Goal: Transaction & Acquisition: Download file/media

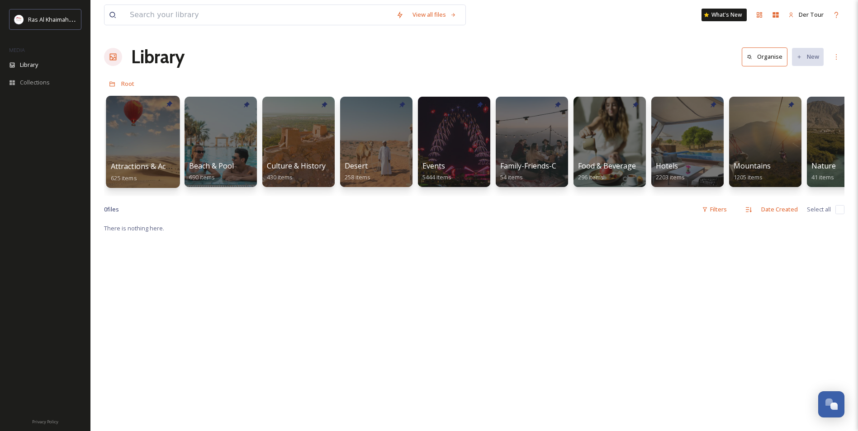
click at [163, 123] on div at bounding box center [143, 142] width 74 height 92
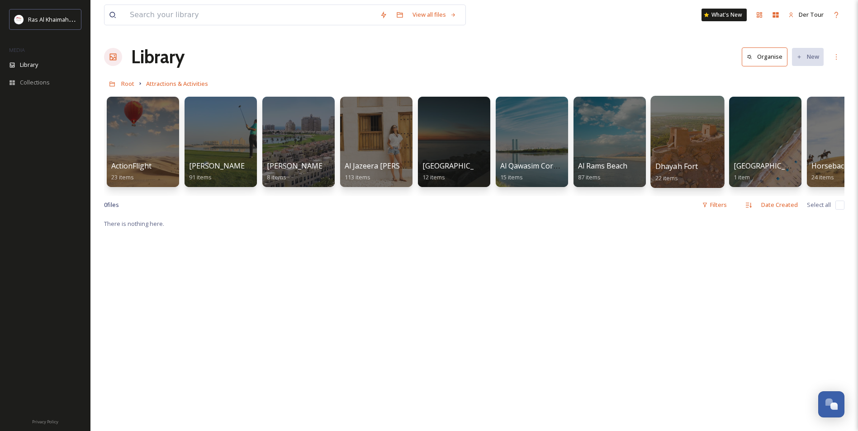
click at [678, 149] on div at bounding box center [687, 142] width 74 height 92
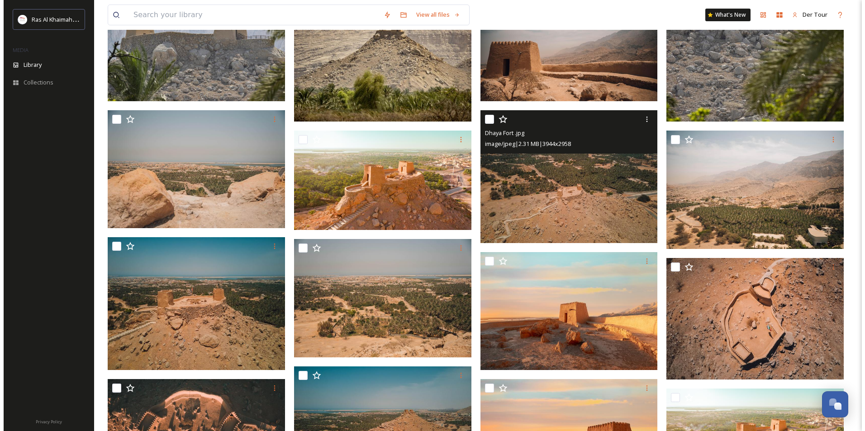
scroll to position [317, 0]
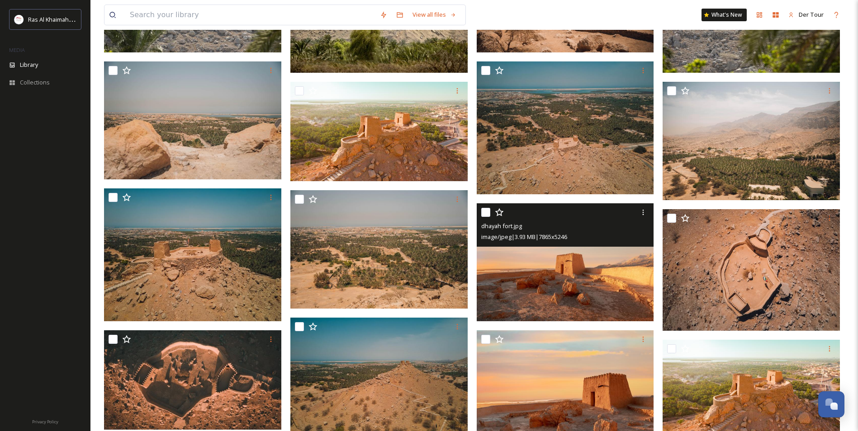
click at [599, 281] on img at bounding box center [565, 262] width 177 height 118
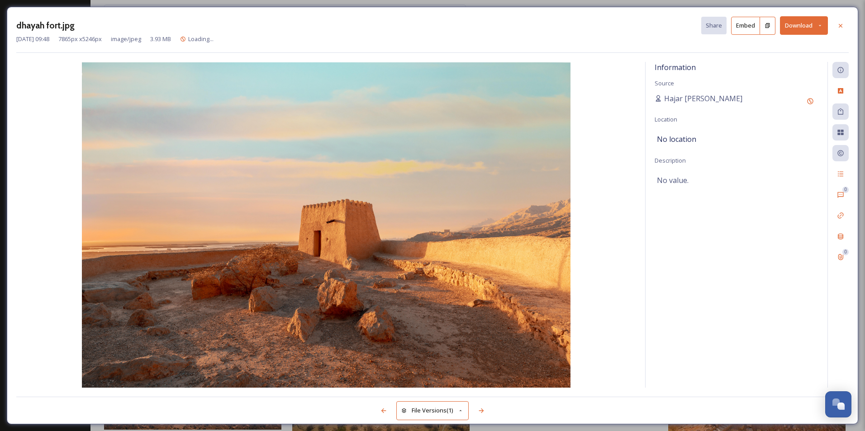
click at [801, 27] on button "Download" at bounding box center [804, 25] width 48 height 19
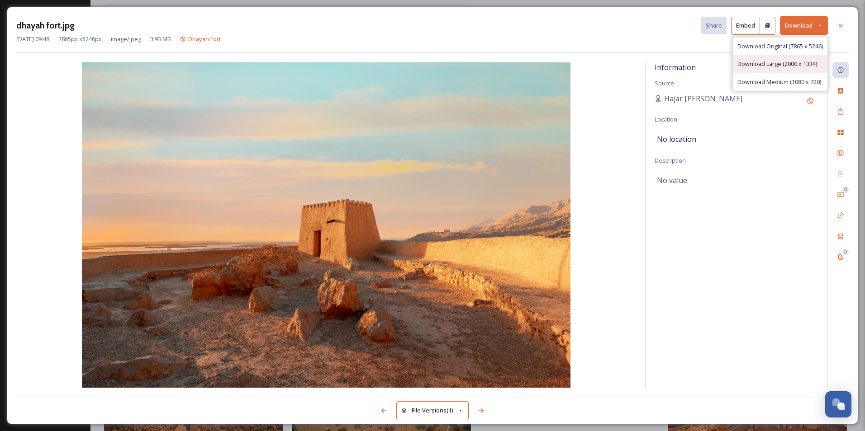
click at [787, 69] on div "Download Large (2000 x 1334)" at bounding box center [780, 64] width 95 height 18
click at [159, 5] on div "dhayah fort.jpg Share Embed Download [DATE] 09:48 7865 px x 5246 px image/jpeg …" at bounding box center [432, 215] width 865 height 431
click at [4, 5] on div "dhayah fort.jpg Share Embed Download [DATE] 09:48 7865 px x 5246 px image/jpeg …" at bounding box center [432, 215] width 865 height 431
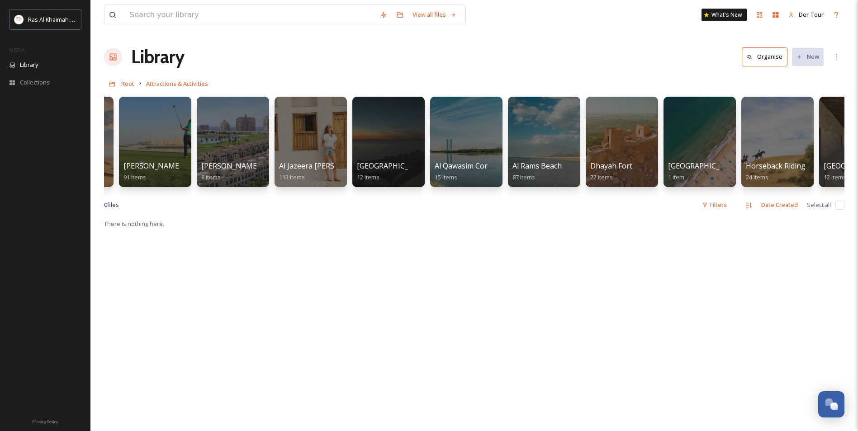
scroll to position [0, 200]
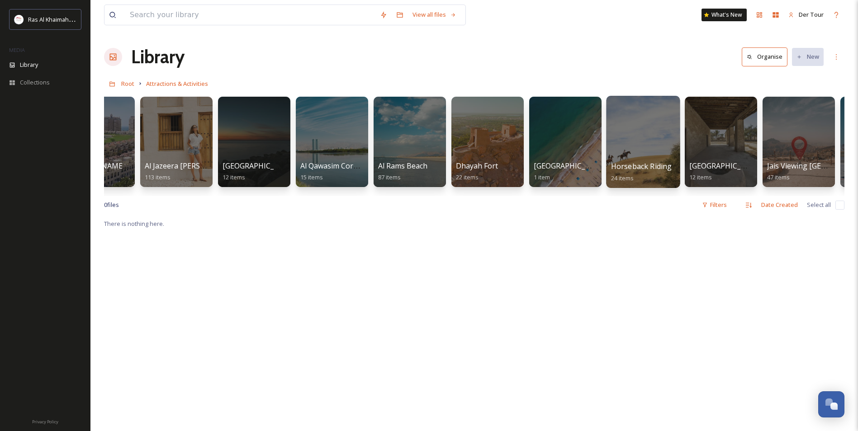
click at [642, 119] on div at bounding box center [643, 142] width 74 height 92
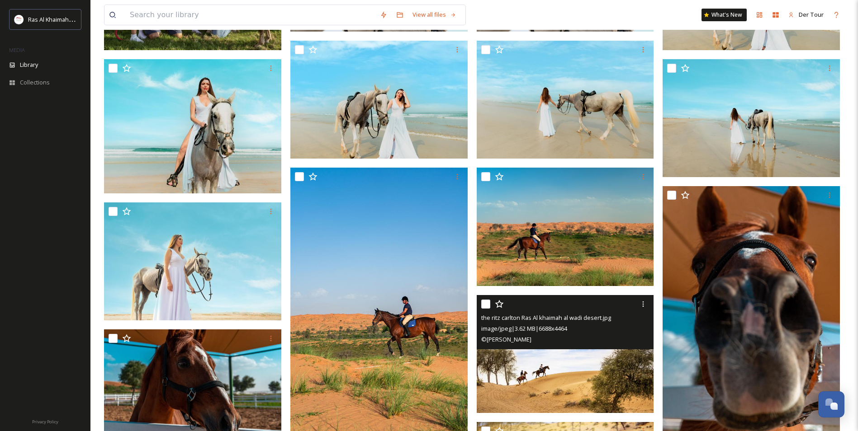
scroll to position [203, 0]
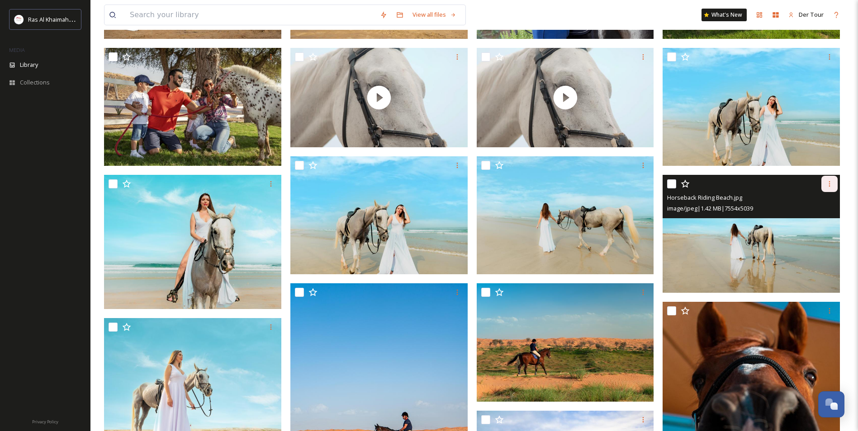
click at [829, 182] on icon at bounding box center [829, 183] width 1 height 5
click at [814, 221] on span "Download" at bounding box center [819, 221] width 28 height 9
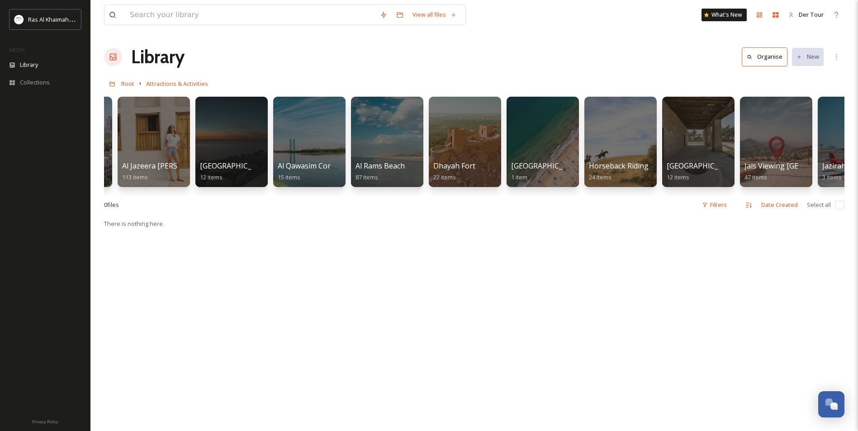
scroll to position [0, 345]
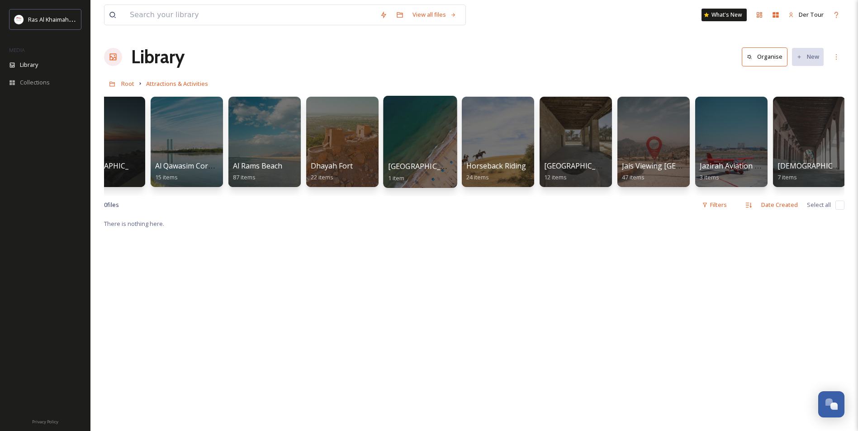
click at [395, 154] on div at bounding box center [420, 142] width 74 height 92
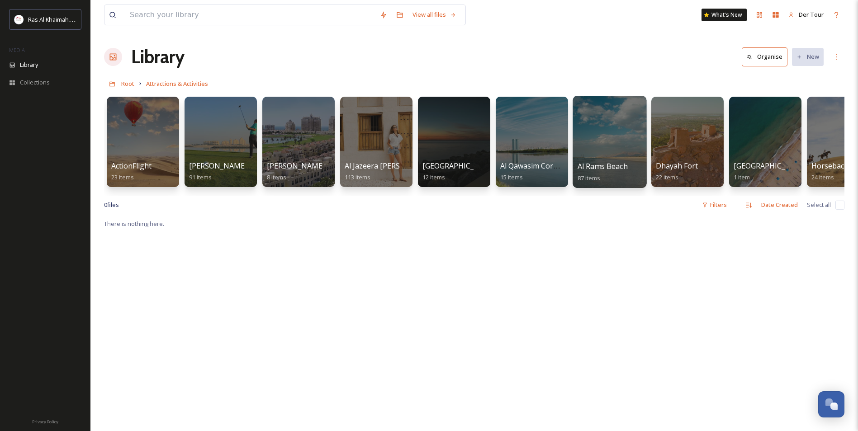
click at [600, 154] on div at bounding box center [610, 142] width 74 height 92
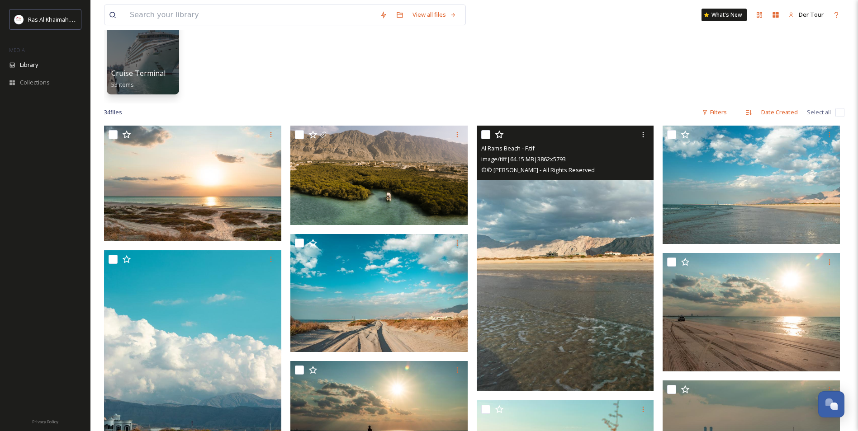
scroll to position [90, 0]
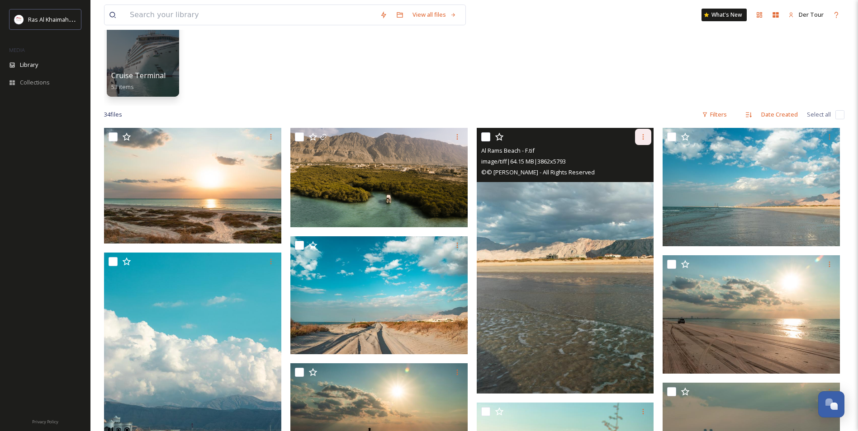
click at [647, 141] on div at bounding box center [643, 137] width 16 height 16
click at [639, 172] on span "Download" at bounding box center [633, 174] width 28 height 9
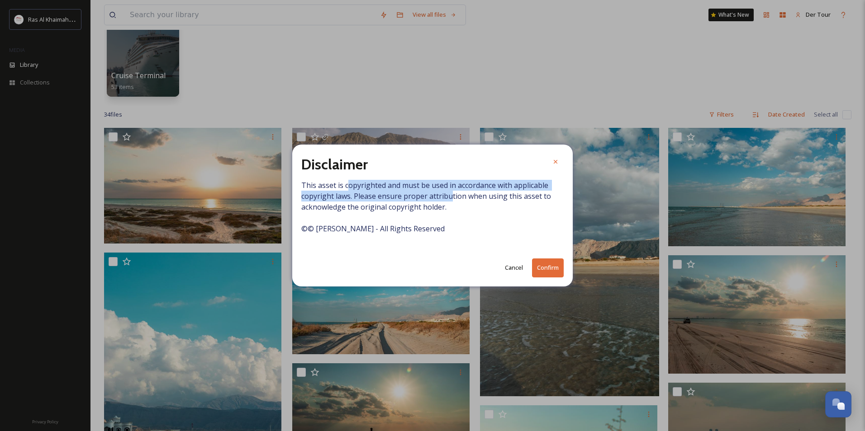
drag, startPoint x: 347, startPoint y: 185, endPoint x: 450, endPoint y: 193, distance: 103.4
click at [450, 193] on span "This asset is copyrighted and must be used in accordance with applicable copyri…" at bounding box center [432, 212] width 262 height 65
click at [539, 263] on button "Confirm" at bounding box center [548, 268] width 32 height 19
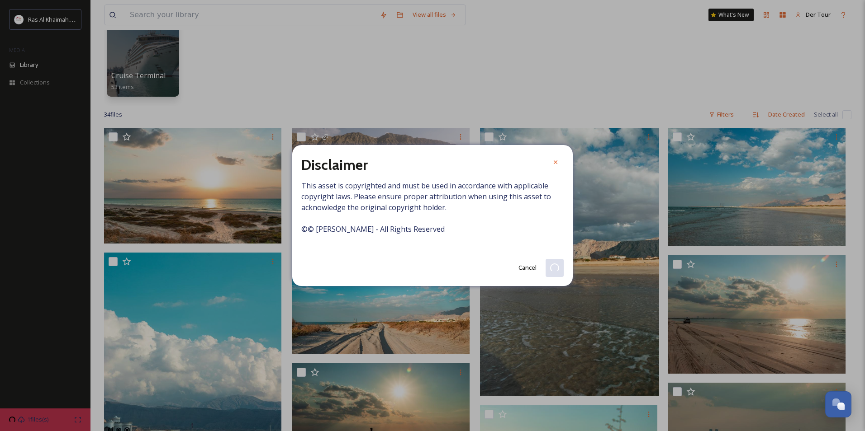
click at [447, 217] on span "This asset is copyrighted and must be used in accordance with applicable copyri…" at bounding box center [432, 212] width 262 height 65
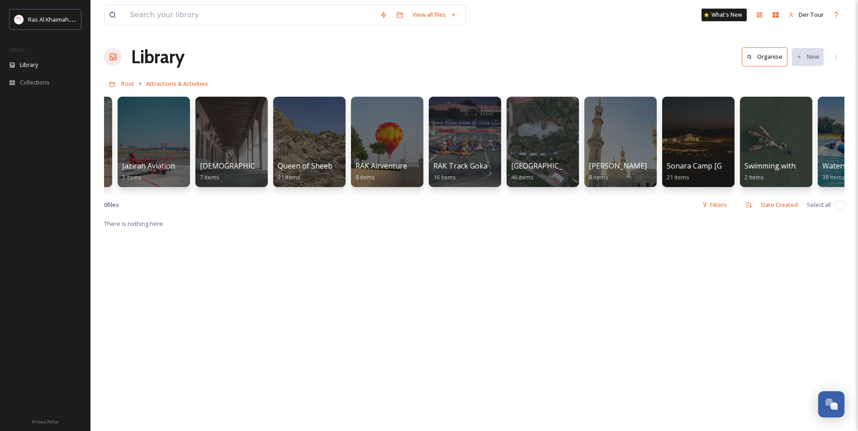
scroll to position [0, 947]
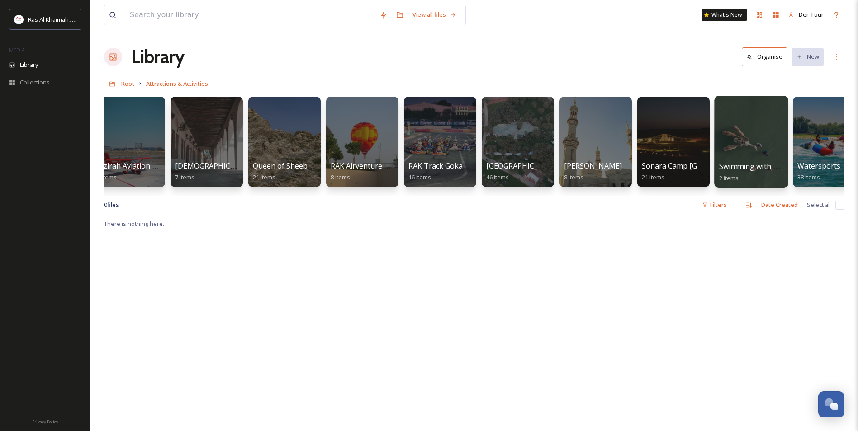
click at [769, 164] on span "Swimming with Camels" at bounding box center [758, 166] width 79 height 10
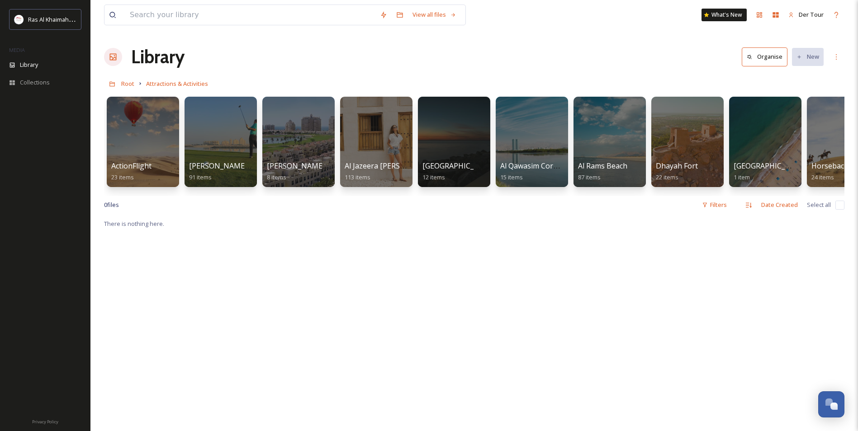
scroll to position [0, 971]
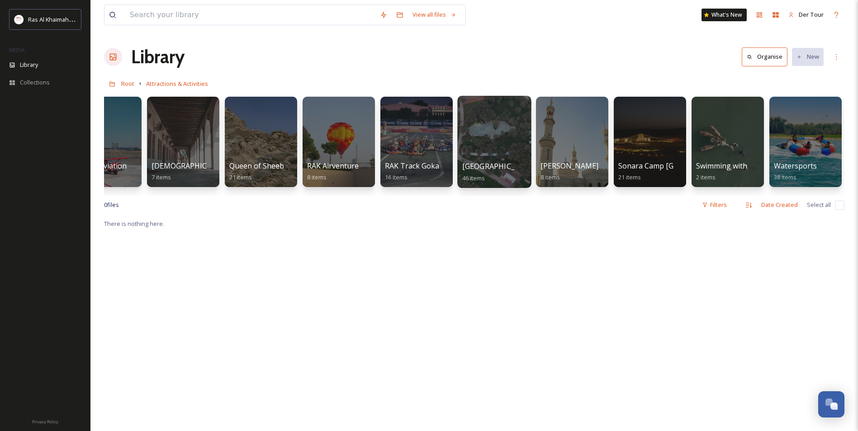
click at [508, 145] on div at bounding box center [494, 142] width 74 height 92
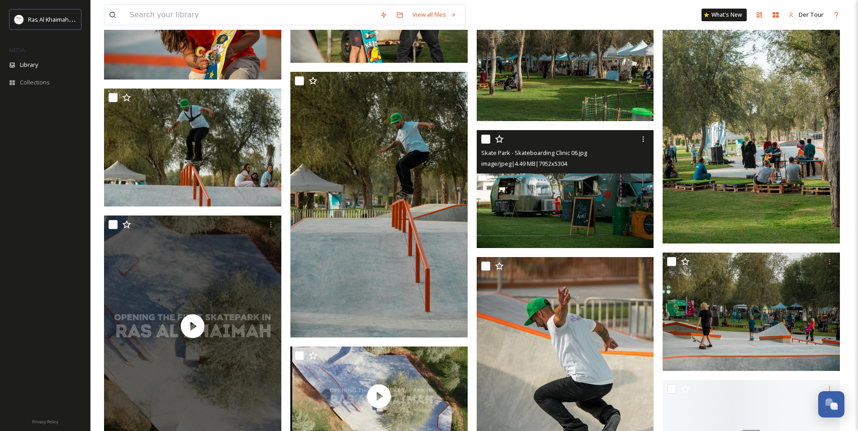
scroll to position [1131, 0]
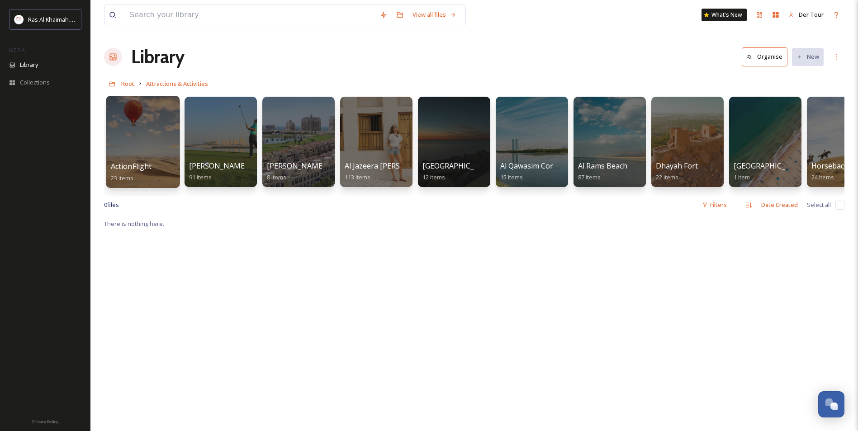
click at [147, 143] on div at bounding box center [143, 142] width 74 height 92
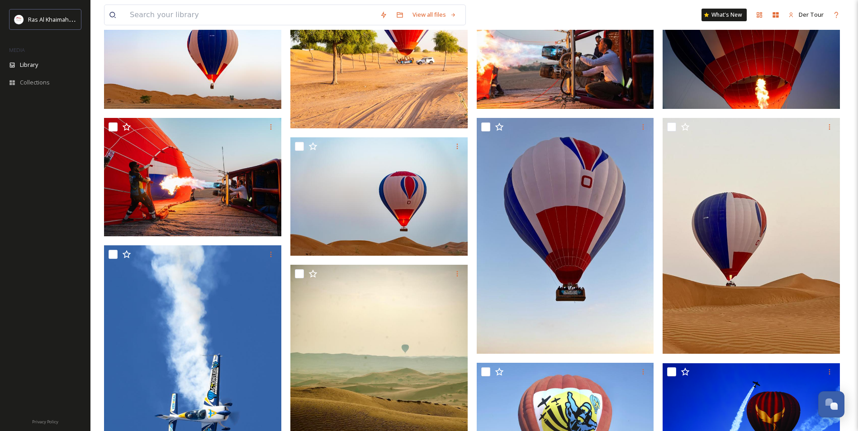
scroll to position [271, 0]
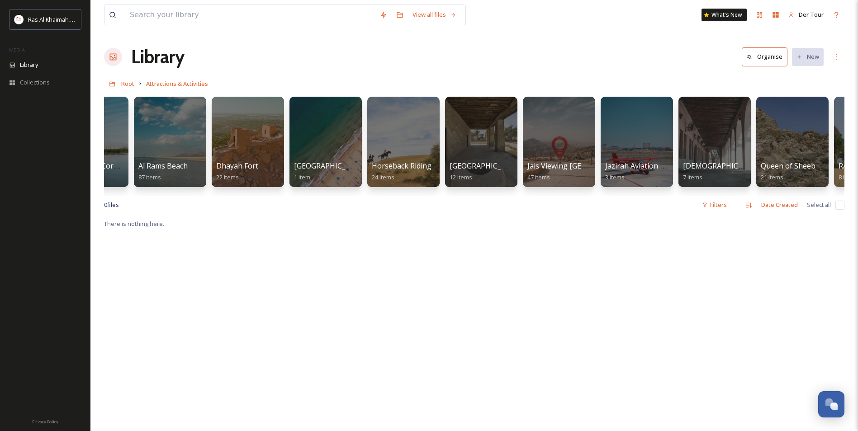
scroll to position [0, 971]
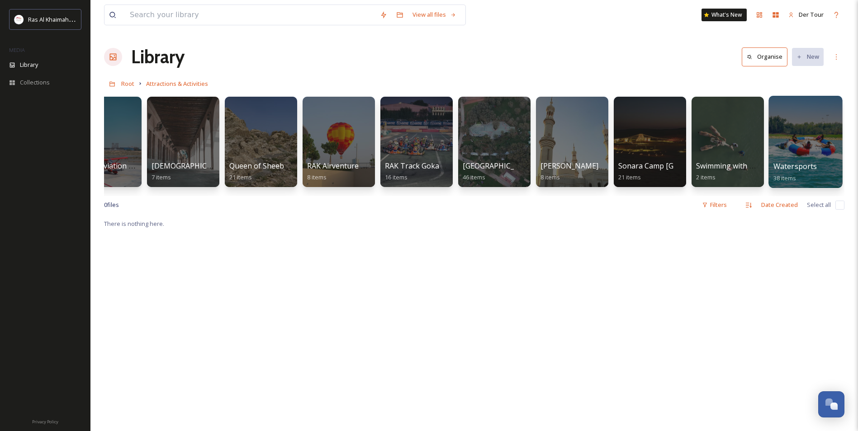
click at [793, 154] on div at bounding box center [805, 142] width 74 height 92
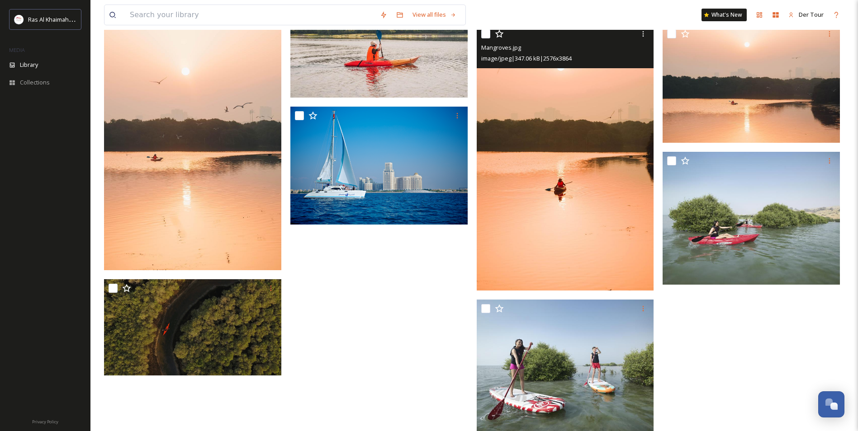
scroll to position [1710, 0]
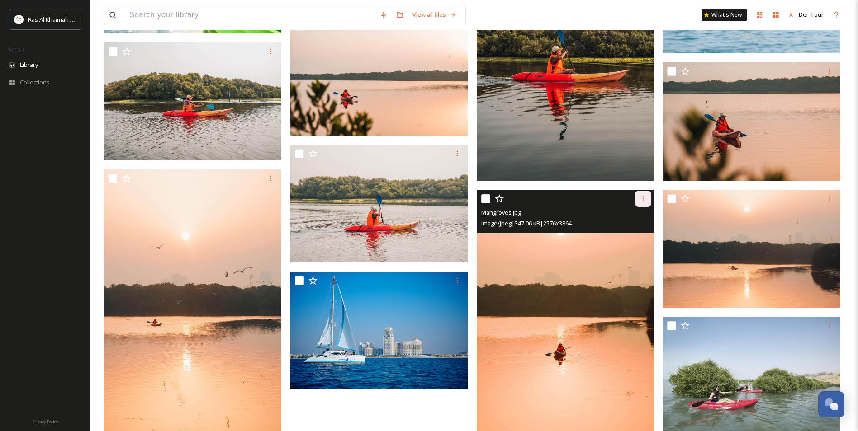
click at [646, 199] on icon at bounding box center [642, 198] width 7 height 7
click at [642, 229] on div "Download" at bounding box center [632, 236] width 37 height 18
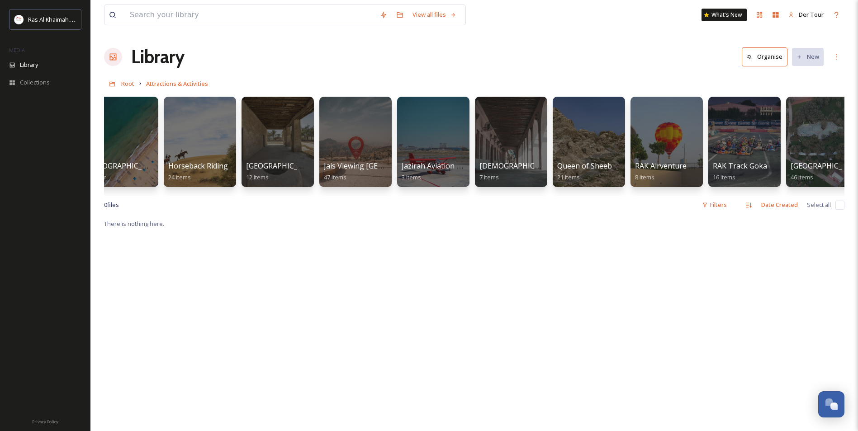
scroll to position [0, 971]
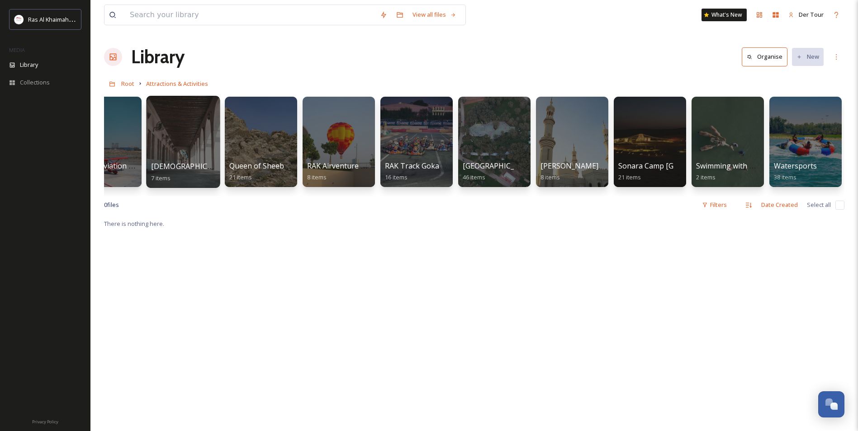
click at [211, 143] on div at bounding box center [183, 142] width 74 height 92
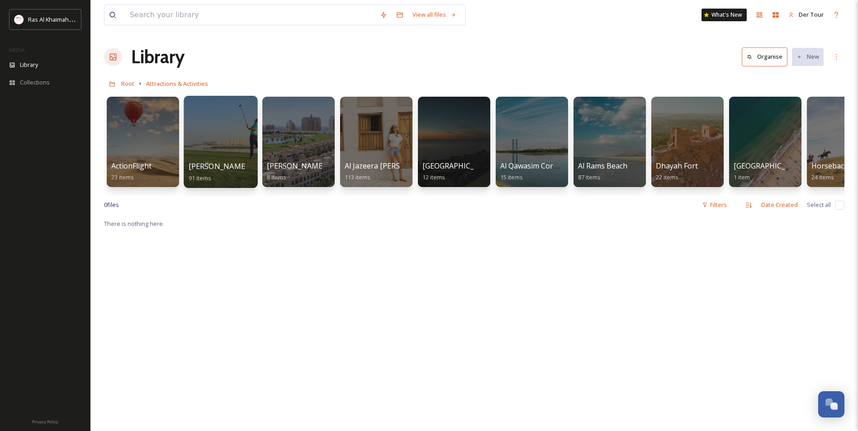
click at [232, 148] on div at bounding box center [221, 142] width 74 height 92
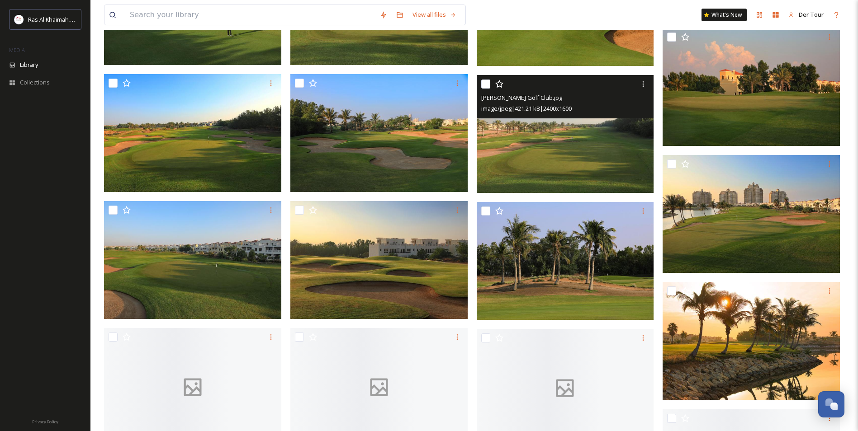
scroll to position [1085, 0]
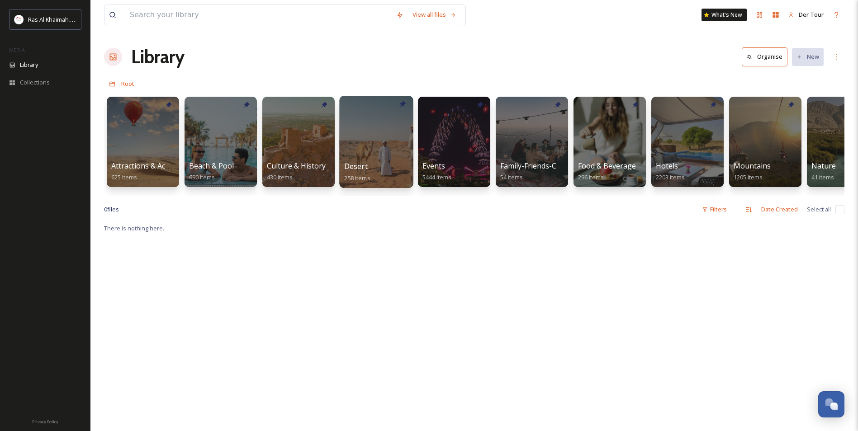
click at [361, 141] on div at bounding box center [376, 142] width 74 height 92
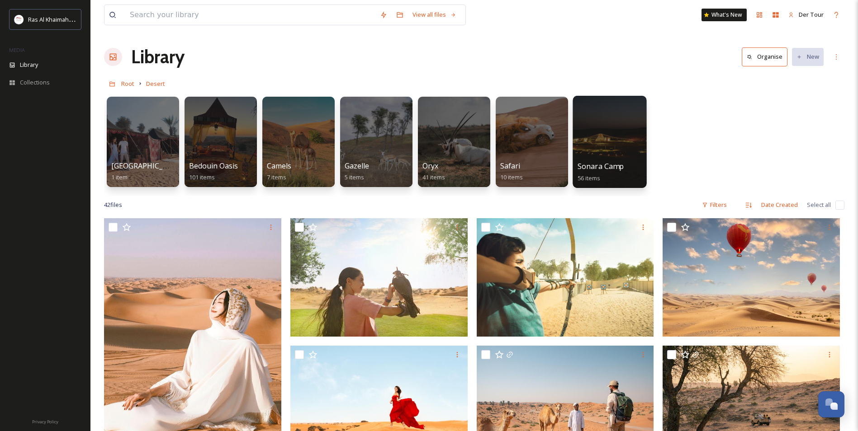
click at [582, 132] on div at bounding box center [610, 142] width 74 height 92
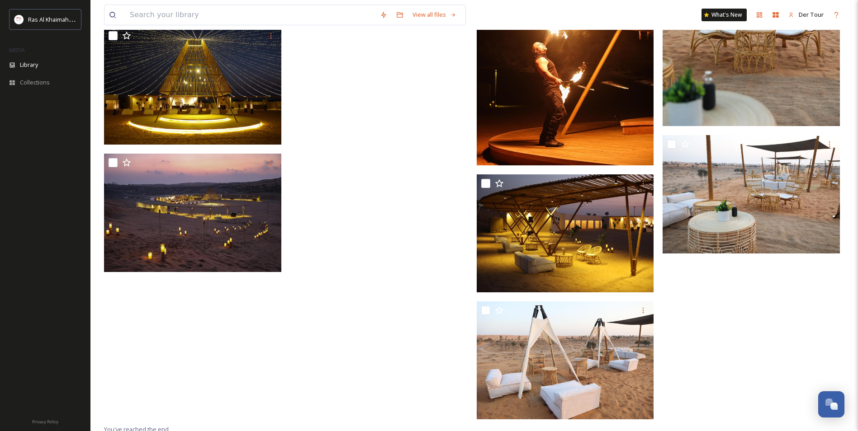
scroll to position [2367, 0]
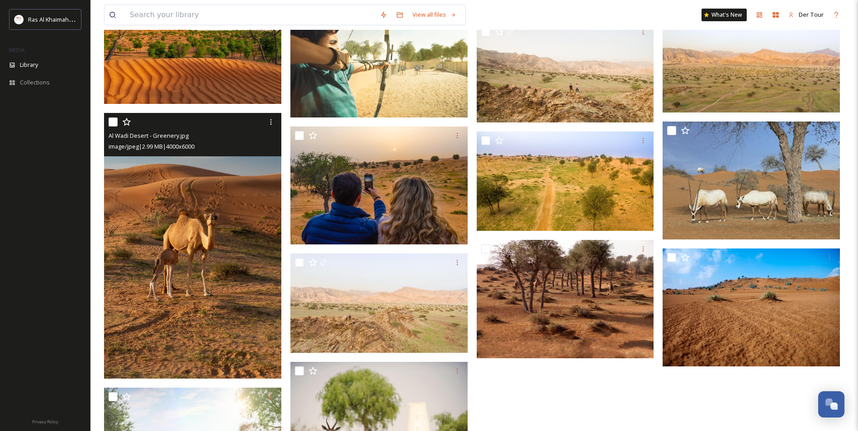
scroll to position [1085, 0]
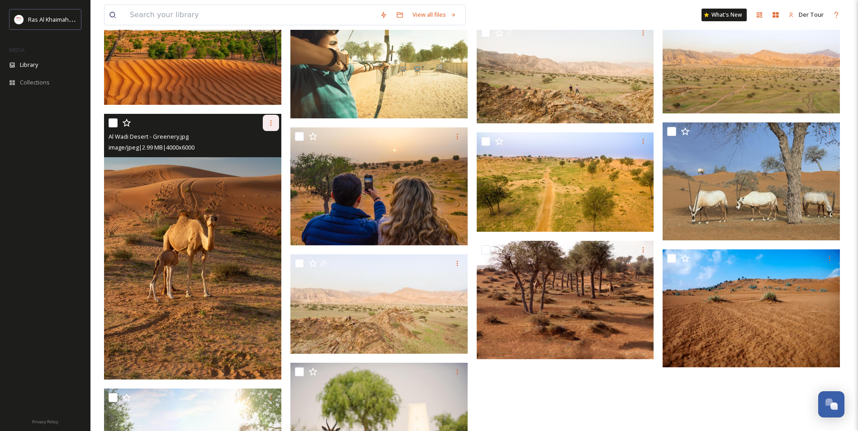
click at [268, 126] on icon at bounding box center [270, 122] width 7 height 7
click at [265, 162] on span "Download" at bounding box center [260, 160] width 28 height 9
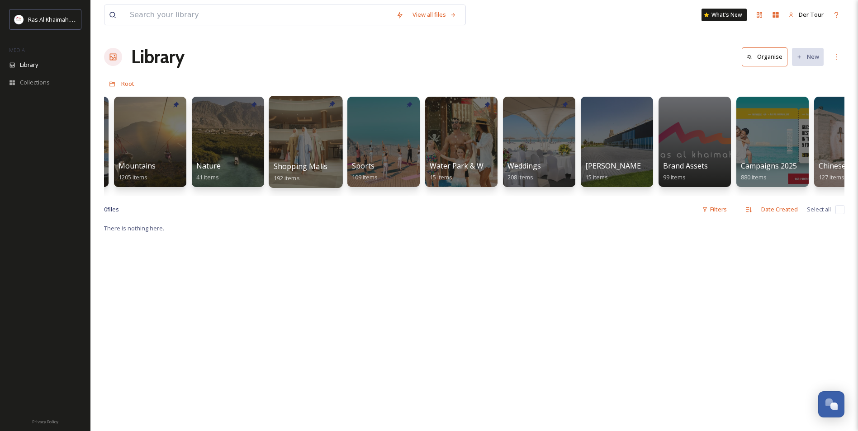
scroll to position [0, 614]
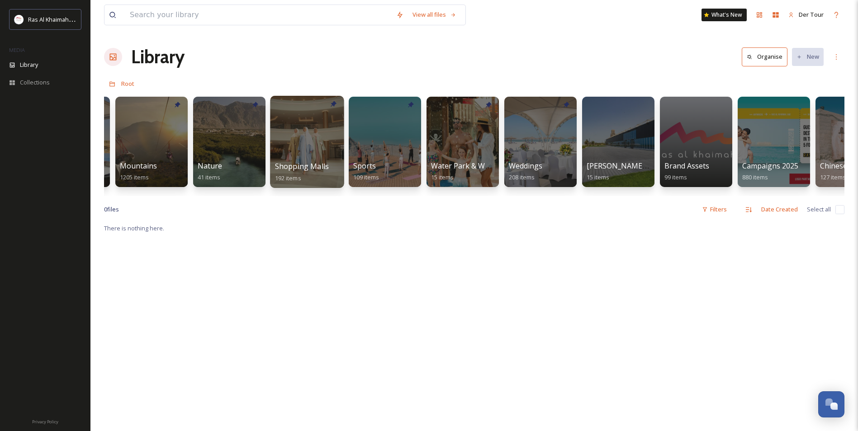
click at [321, 142] on div at bounding box center [307, 142] width 74 height 92
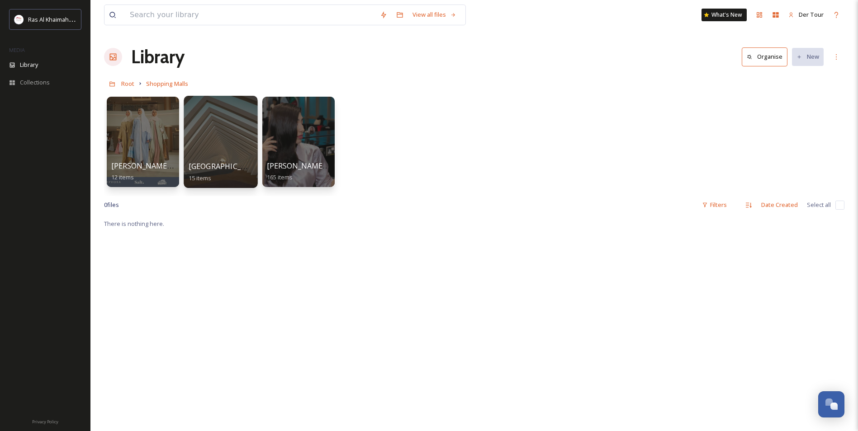
click at [237, 143] on div at bounding box center [221, 142] width 74 height 92
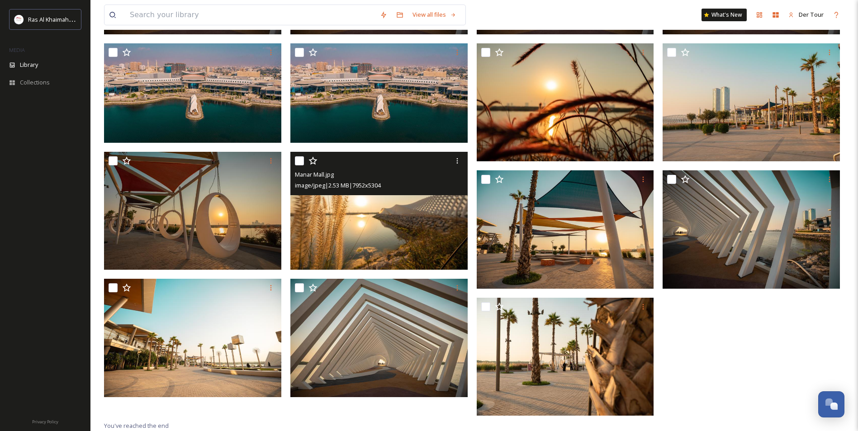
scroll to position [27, 0]
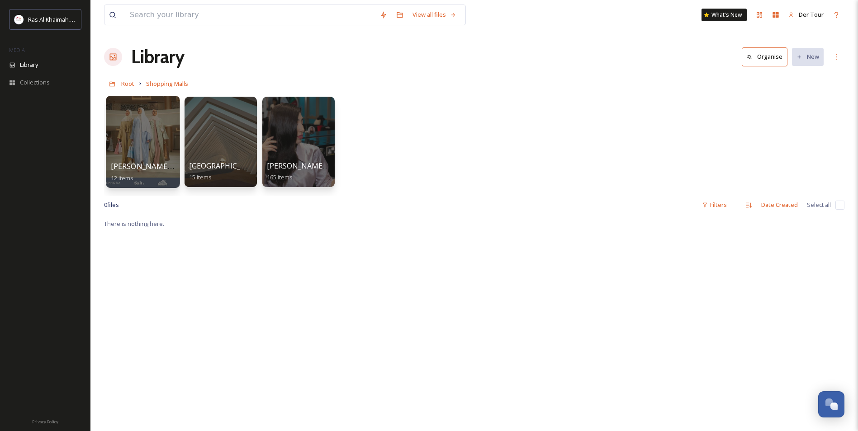
click at [153, 125] on div at bounding box center [143, 142] width 74 height 92
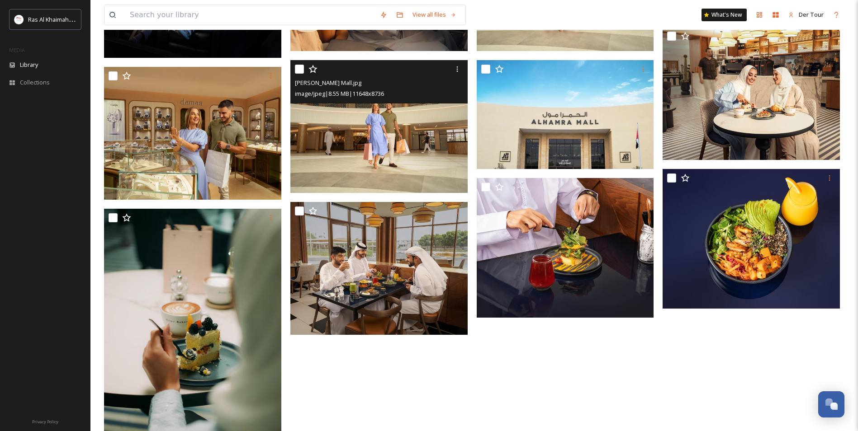
scroll to position [174, 0]
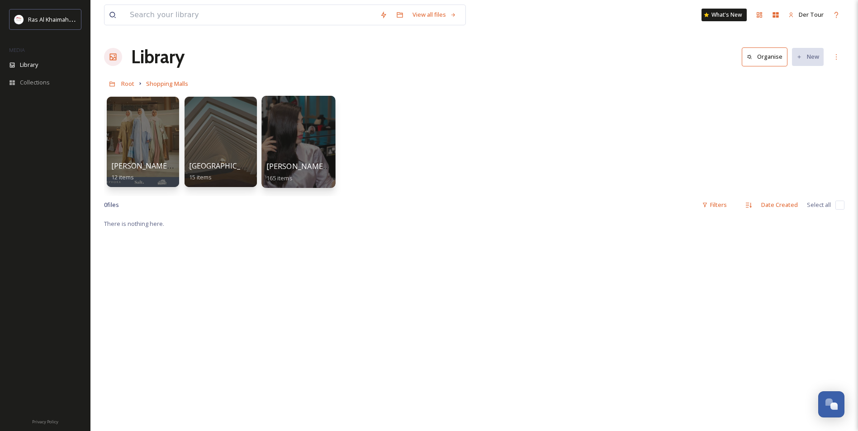
click at [269, 124] on div at bounding box center [298, 142] width 74 height 92
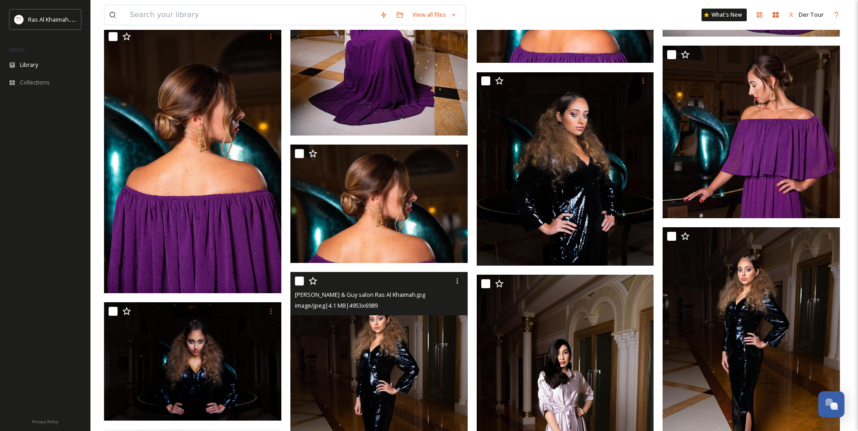
scroll to position [1131, 0]
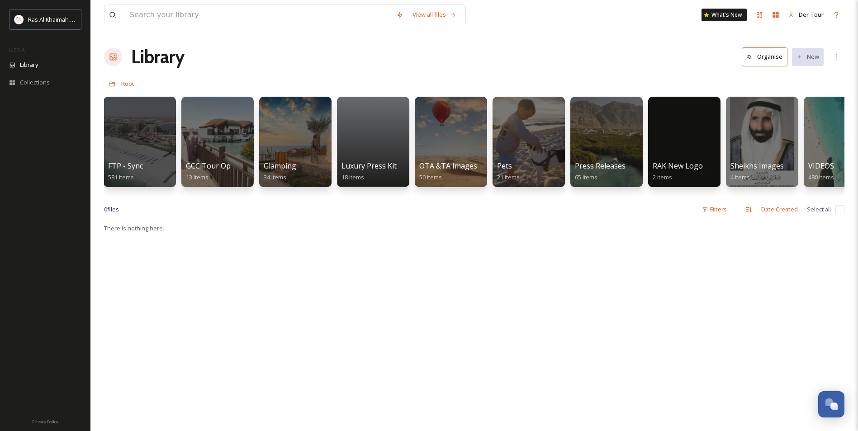
scroll to position [0, 1515]
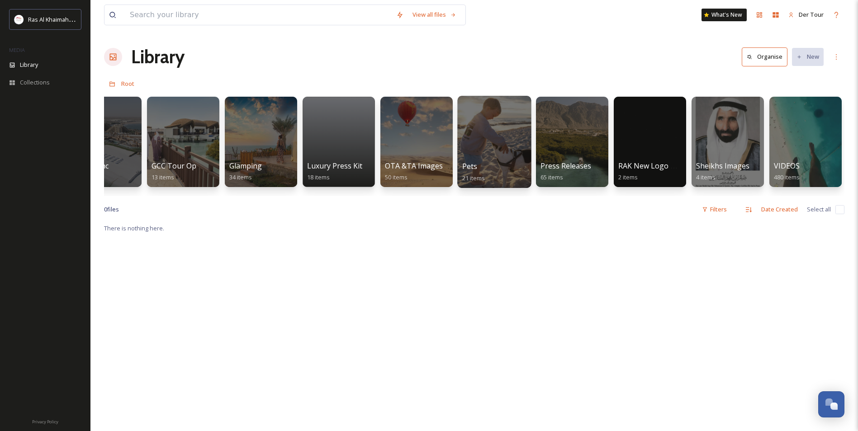
click at [489, 133] on div at bounding box center [494, 142] width 74 height 92
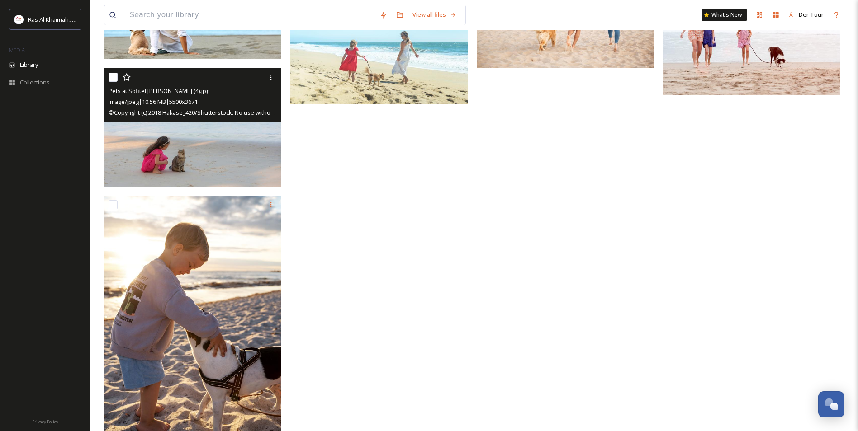
scroll to position [706, 0]
click at [224, 156] on img at bounding box center [192, 127] width 177 height 118
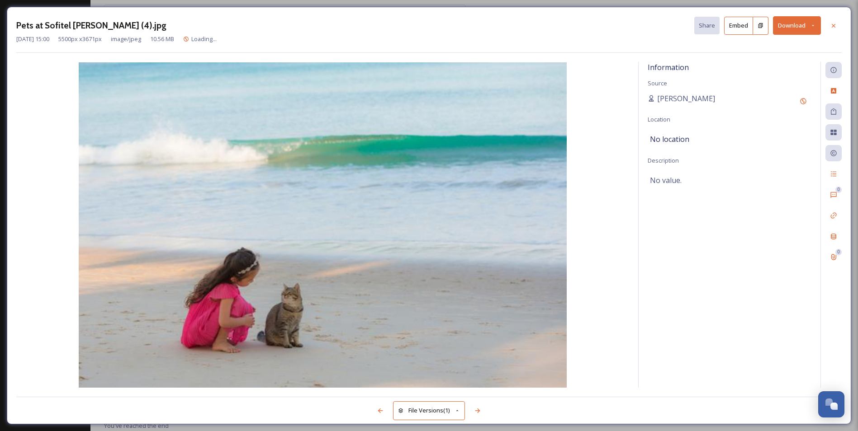
scroll to position [624, 0]
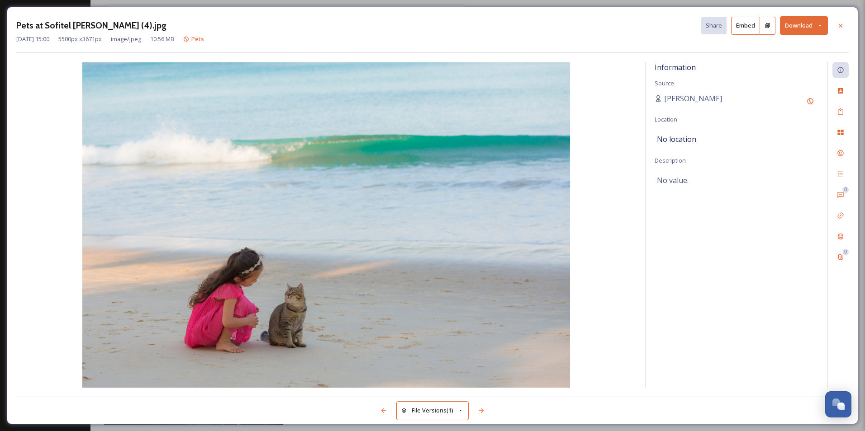
click at [809, 28] on button "Download" at bounding box center [804, 25] width 48 height 19
click at [790, 62] on span "Download Large (2000 x 1335)" at bounding box center [777, 64] width 80 height 9
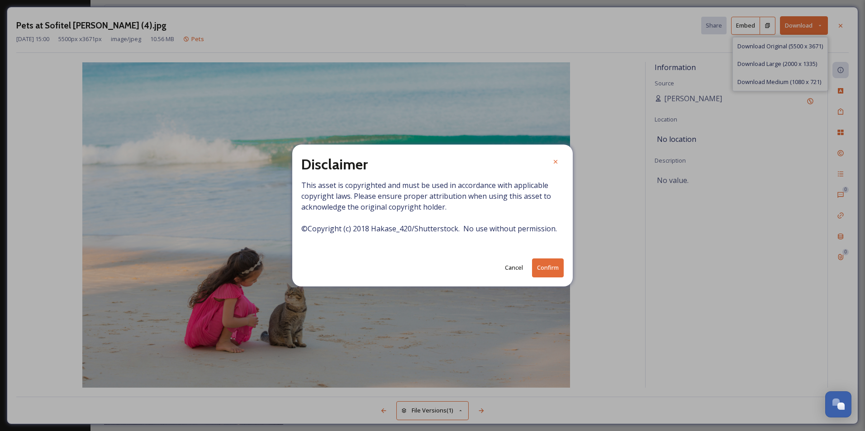
click at [548, 274] on button "Confirm" at bounding box center [548, 268] width 32 height 19
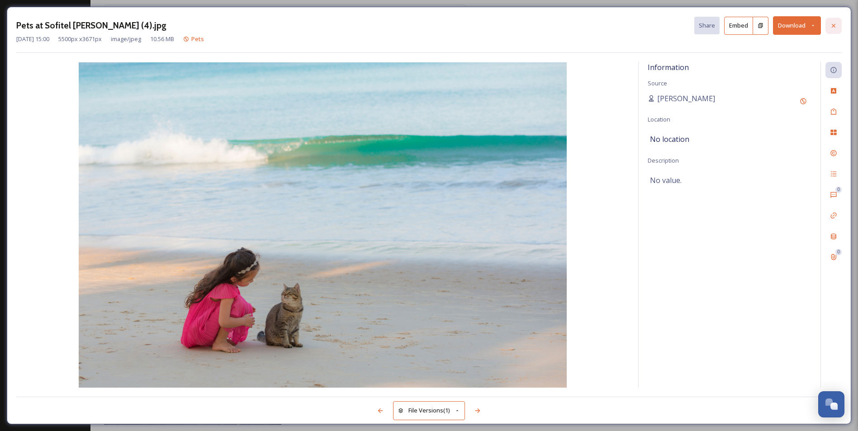
click at [834, 25] on icon at bounding box center [834, 26] width 4 height 4
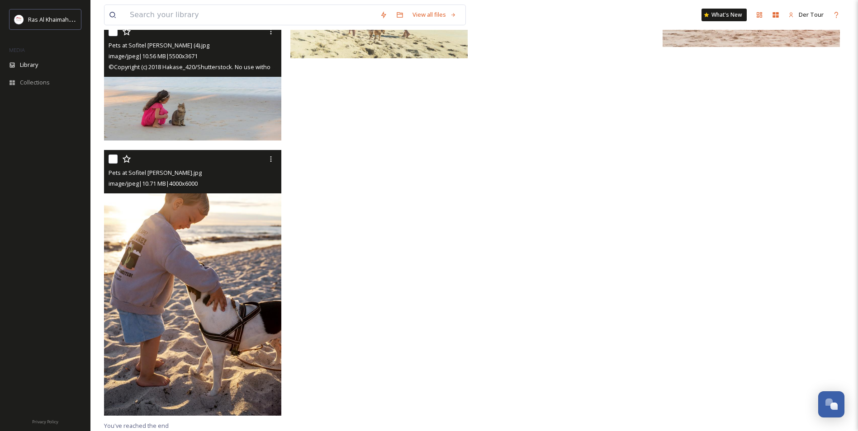
click at [210, 290] on img at bounding box center [192, 283] width 177 height 266
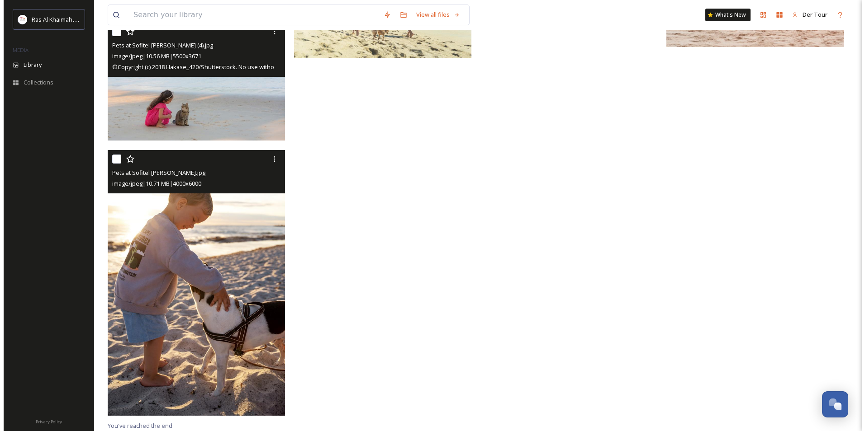
scroll to position [483, 0]
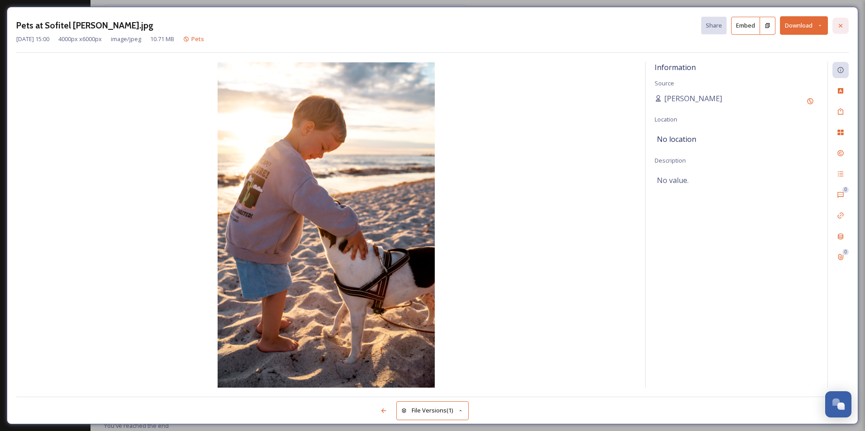
click at [839, 19] on div at bounding box center [840, 26] width 16 height 16
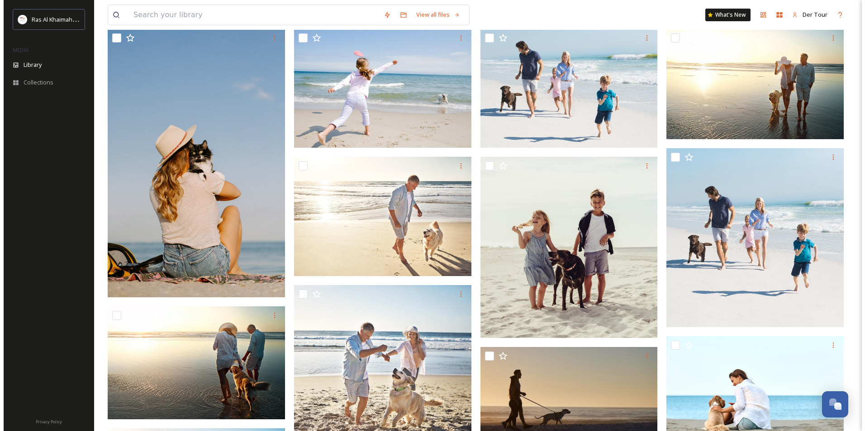
scroll to position [79, 0]
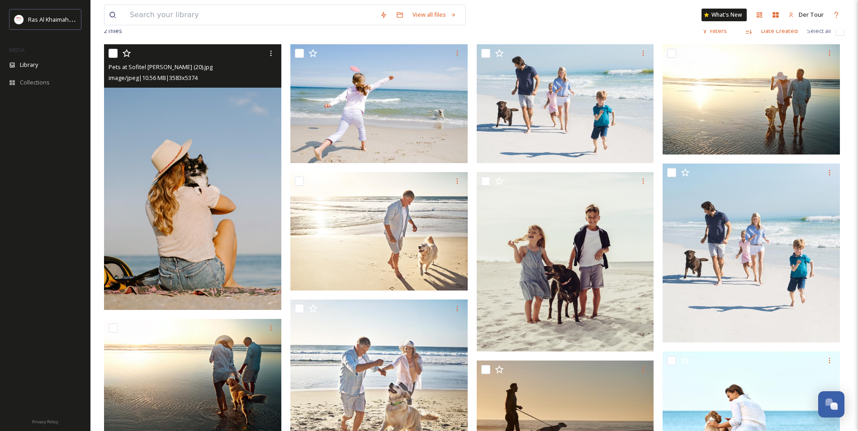
click at [248, 165] on img at bounding box center [192, 177] width 177 height 266
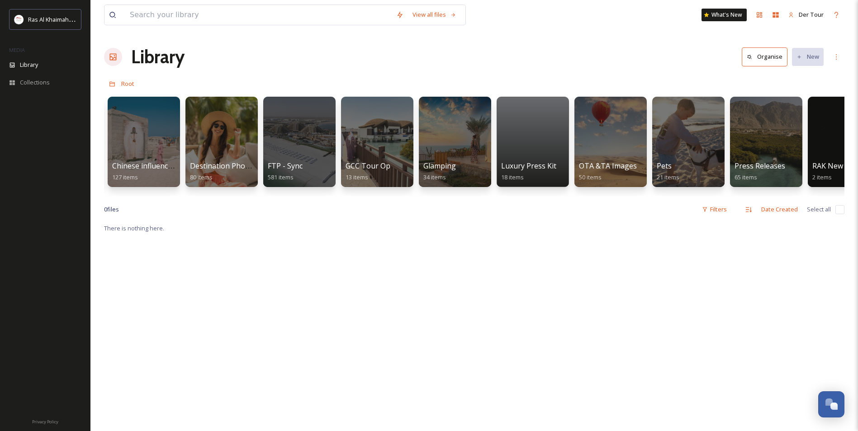
scroll to position [0, 1515]
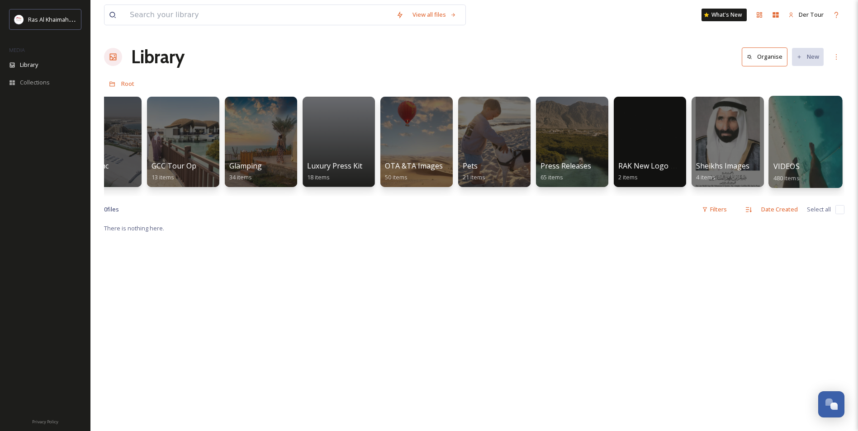
click at [805, 142] on div at bounding box center [805, 142] width 74 height 92
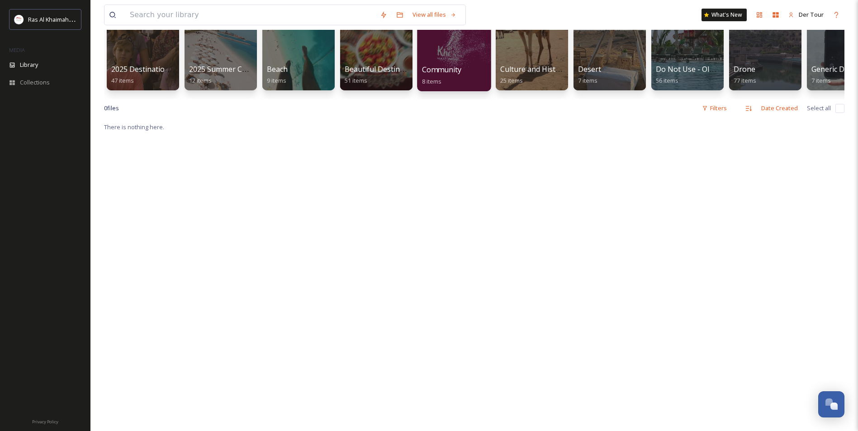
scroll to position [45, 0]
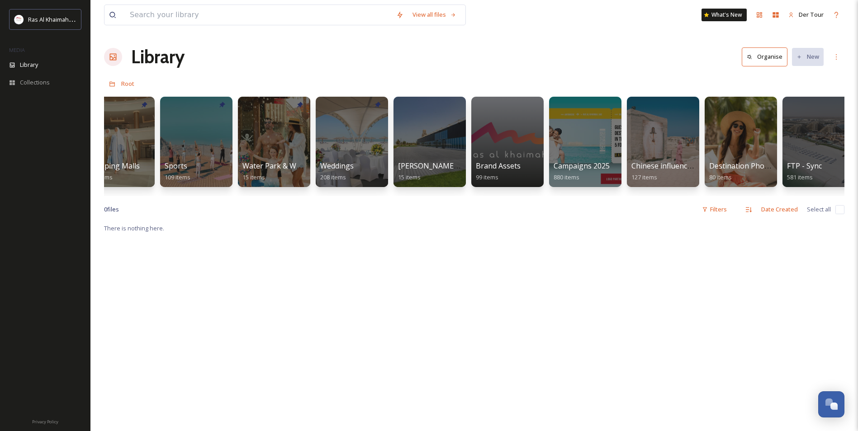
scroll to position [0, 1515]
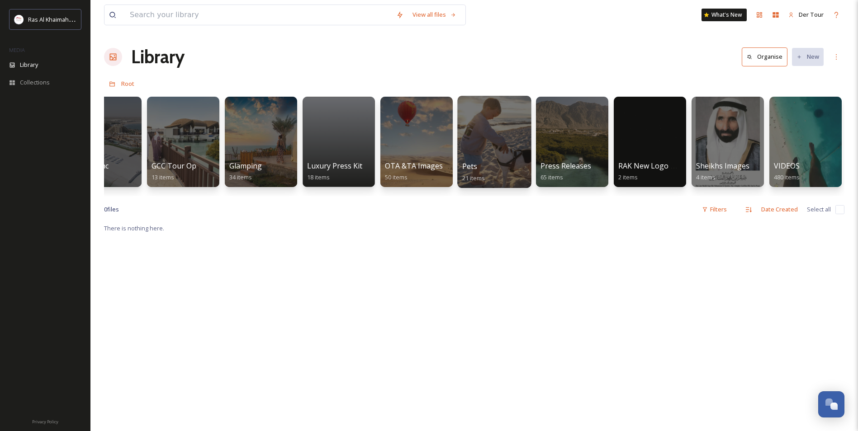
click at [516, 153] on div at bounding box center [494, 142] width 74 height 92
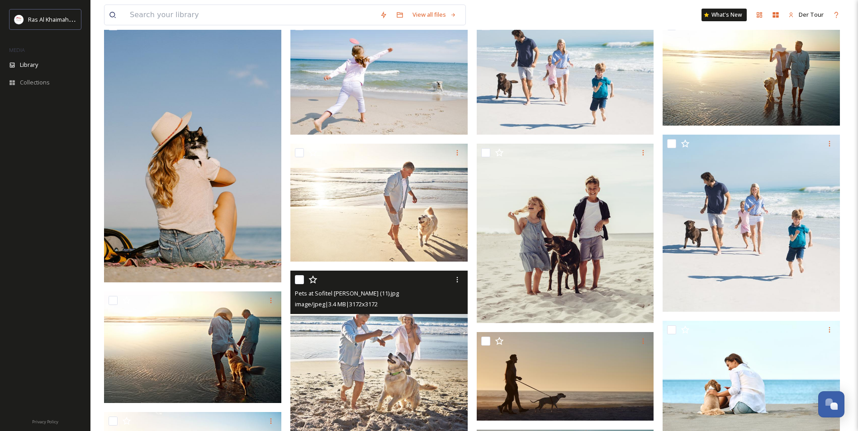
scroll to position [90, 0]
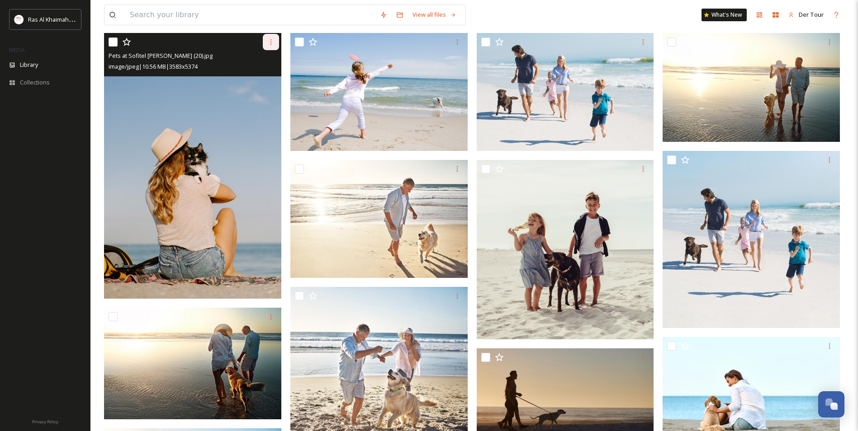
click at [274, 42] on icon at bounding box center [270, 41] width 7 height 7
click at [259, 79] on span "Download" at bounding box center [260, 79] width 28 height 9
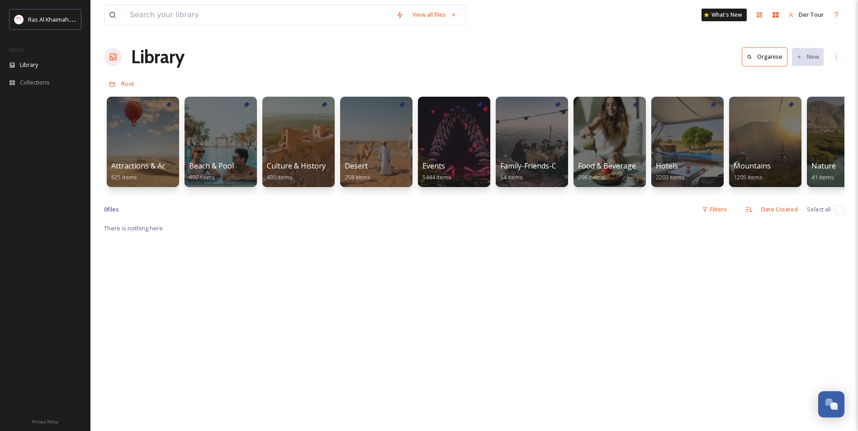
click at [296, 279] on div "There is nothing here." at bounding box center [474, 438] width 740 height 431
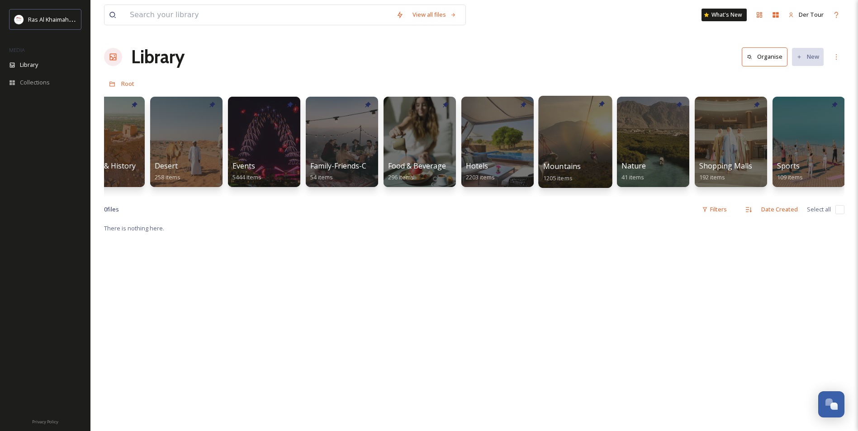
click at [566, 169] on span "Mountains" at bounding box center [562, 166] width 38 height 10
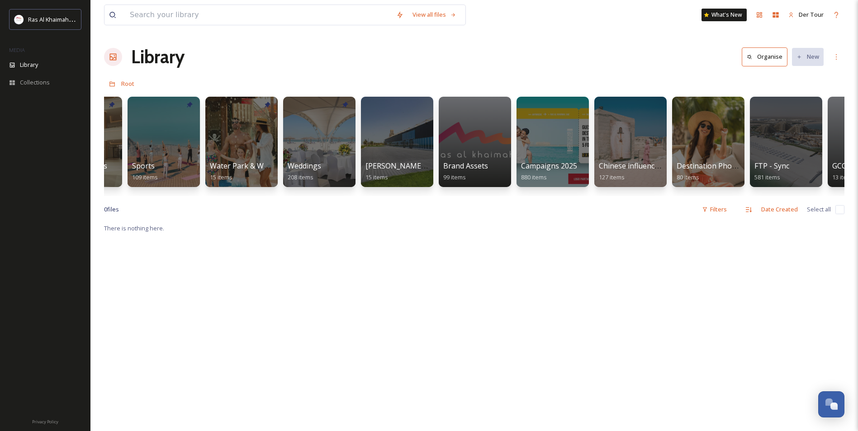
scroll to position [0, 893]
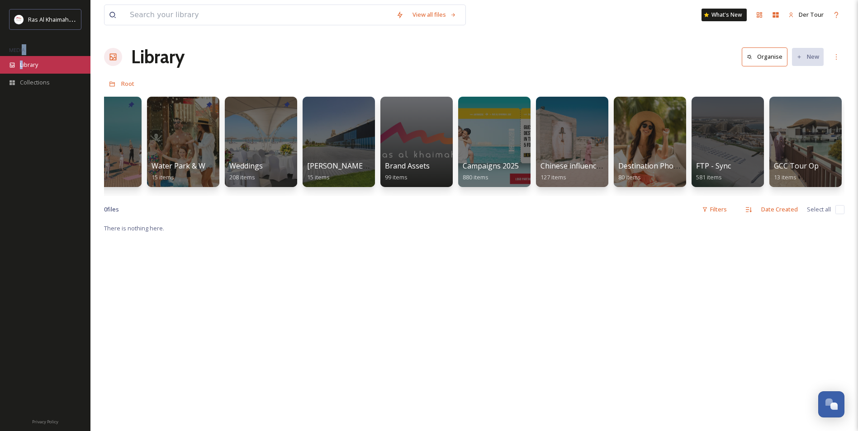
drag, startPoint x: 22, startPoint y: 56, endPoint x: 24, endPoint y: 69, distance: 12.8
click at [24, 69] on div "Ras Al Khaimah Tourism Development Authority MEDIA Library Collections" at bounding box center [45, 57] width 90 height 96
click at [24, 69] on span "Library" at bounding box center [29, 65] width 18 height 9
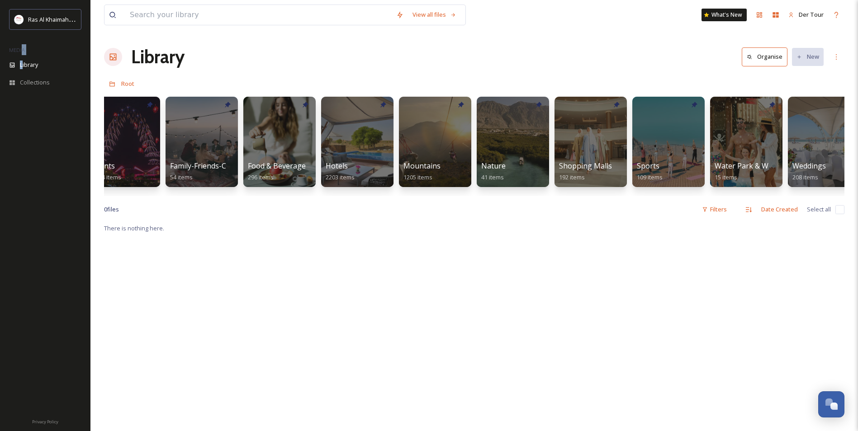
scroll to position [0, 343]
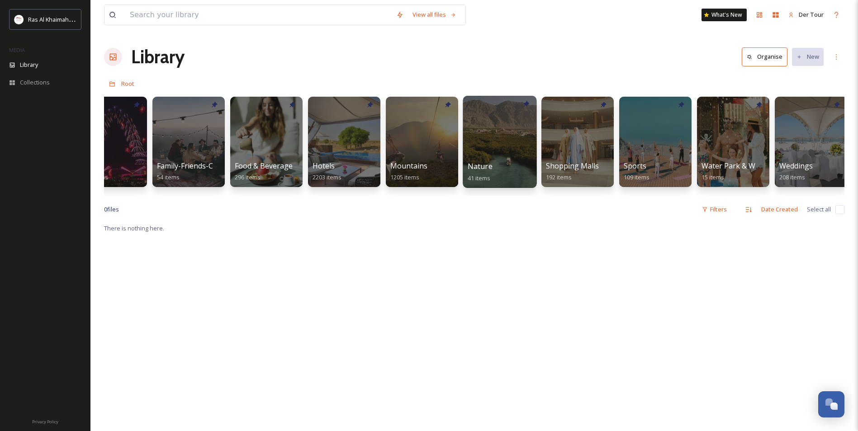
click at [498, 163] on div "Nature 41 items" at bounding box center [500, 172] width 65 height 23
click at [481, 164] on span "Nature" at bounding box center [480, 166] width 25 height 10
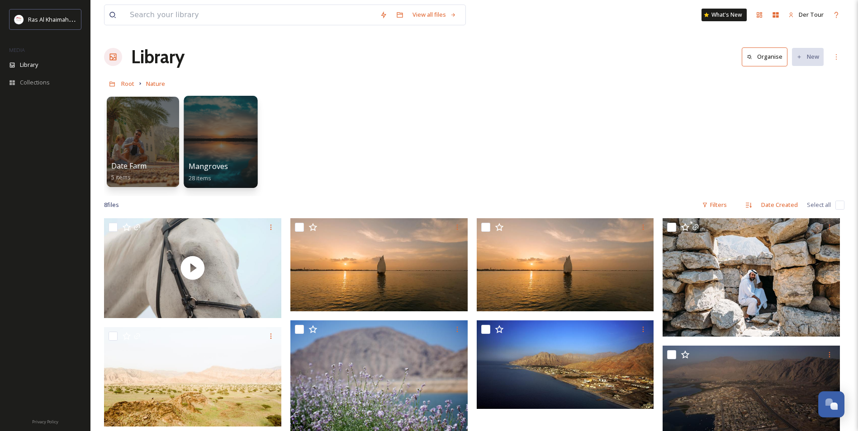
click at [212, 149] on div at bounding box center [221, 142] width 74 height 92
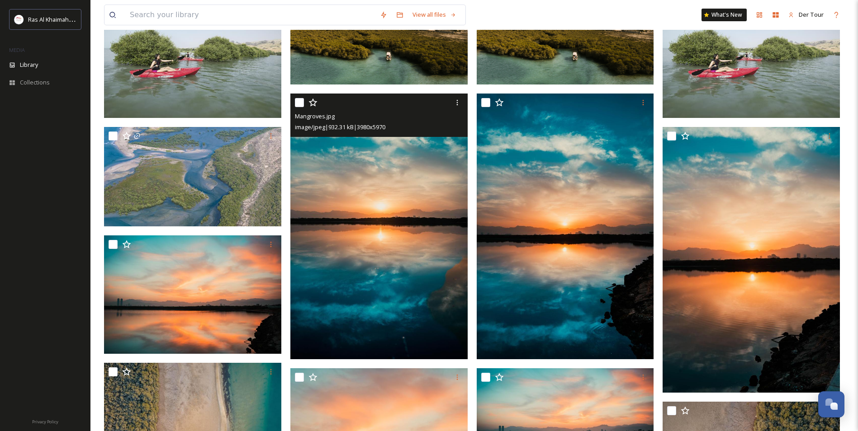
scroll to position [407, 0]
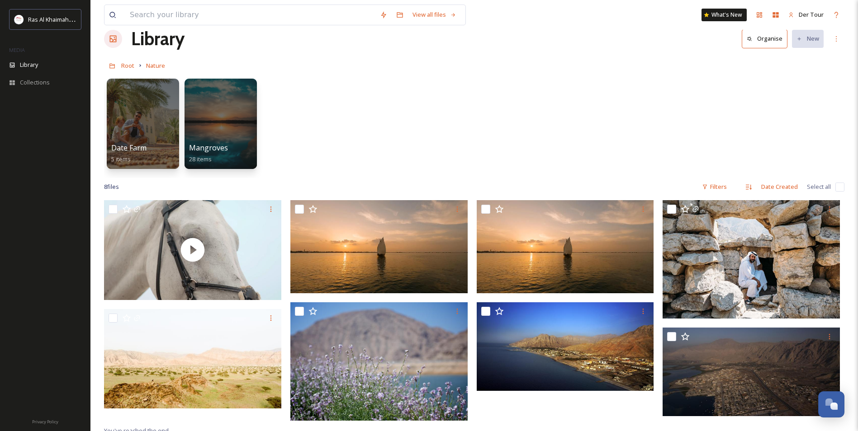
scroll to position [136, 0]
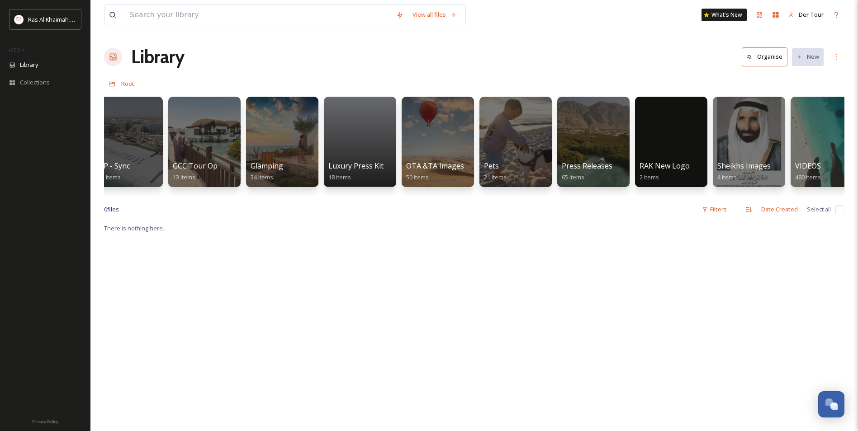
scroll to position [0, 1510]
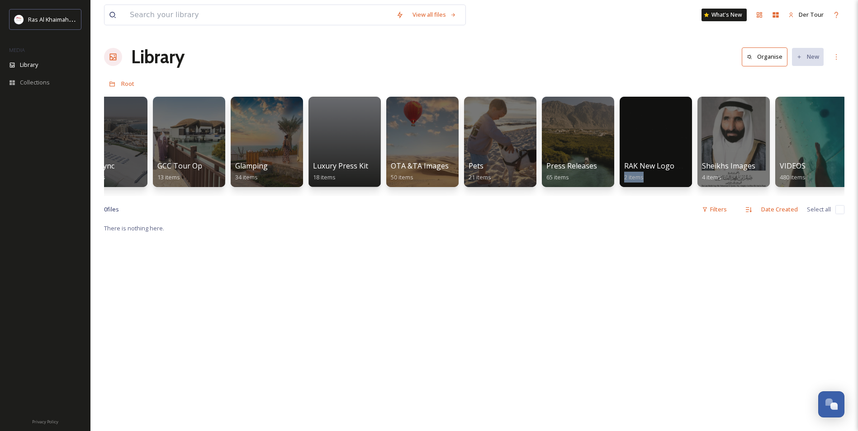
drag, startPoint x: 633, startPoint y: 196, endPoint x: 662, endPoint y: 199, distance: 29.5
click at [662, 196] on div "Attractions & Activities 625 items Beach & Pool 690 items Culture & History 430…" at bounding box center [474, 144] width 740 height 104
click at [333, 144] on div at bounding box center [345, 142] width 74 height 92
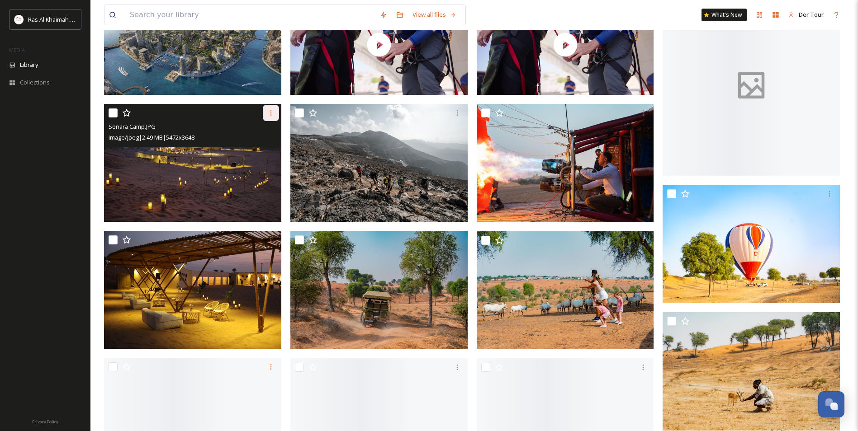
scroll to position [226, 0]
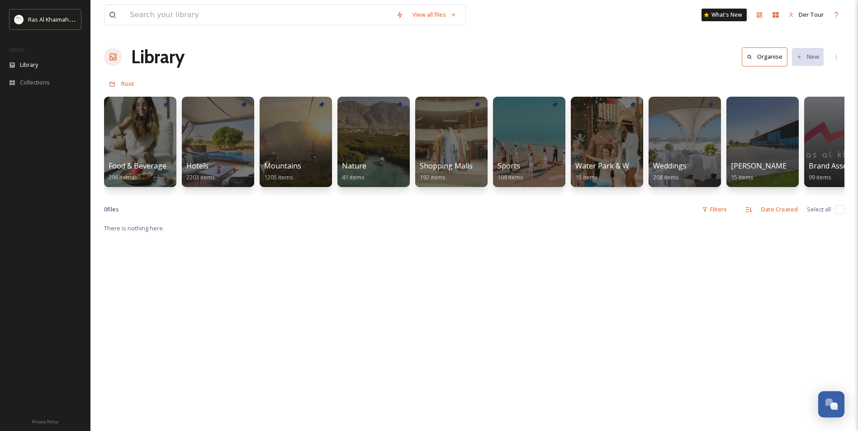
scroll to position [0, 475]
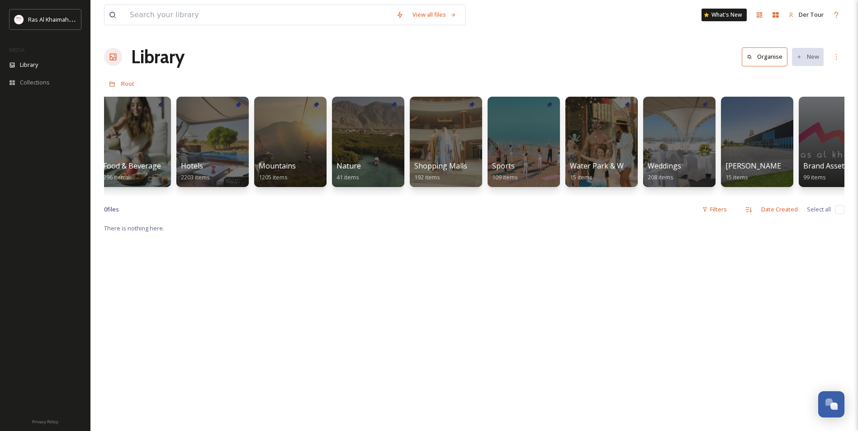
click at [441, 191] on div "Attractions & Activities 625 items Beach & Pool 690 items Culture & History 430…" at bounding box center [474, 144] width 740 height 104
drag, startPoint x: 442, startPoint y: 195, endPoint x: 483, endPoint y: 189, distance: 41.6
click at [483, 189] on div "Attractions & Activities 625 items Beach & Pool 690 items Culture & History 430…" at bounding box center [474, 144] width 740 height 104
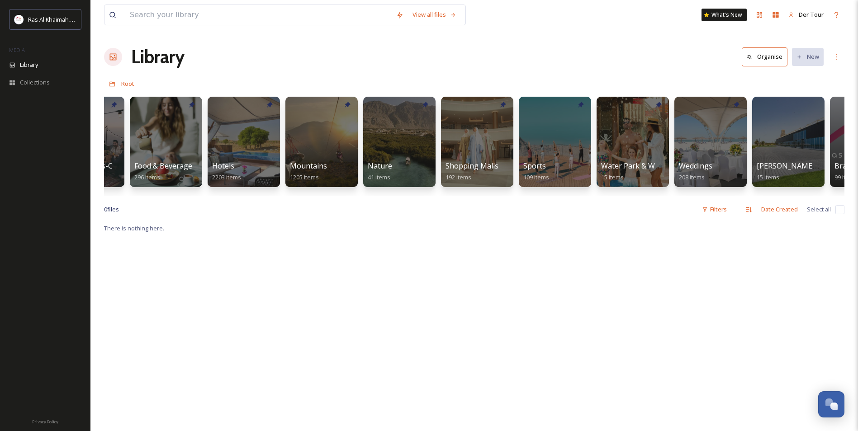
scroll to position [0, 0]
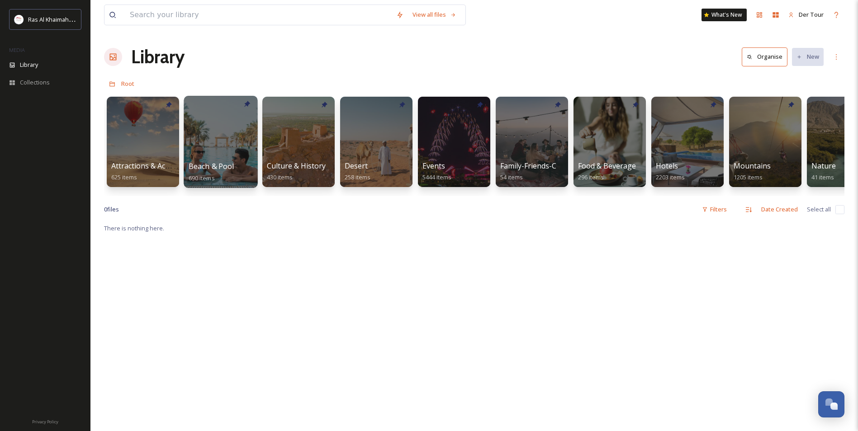
click at [216, 131] on div at bounding box center [221, 142] width 74 height 92
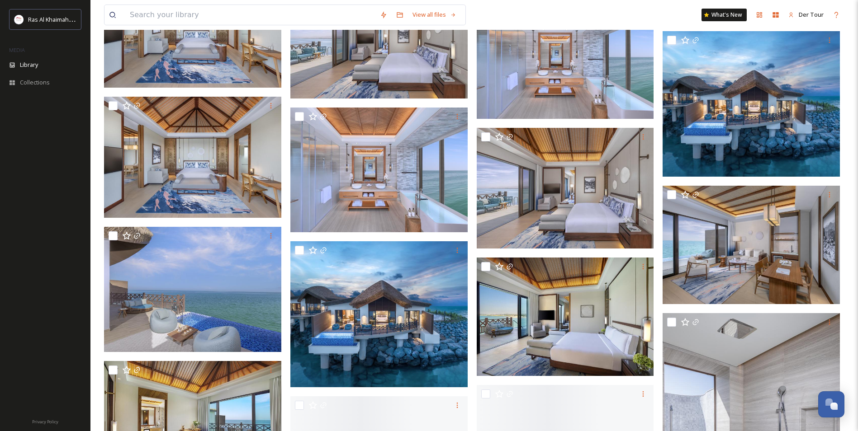
scroll to position [2286, 0]
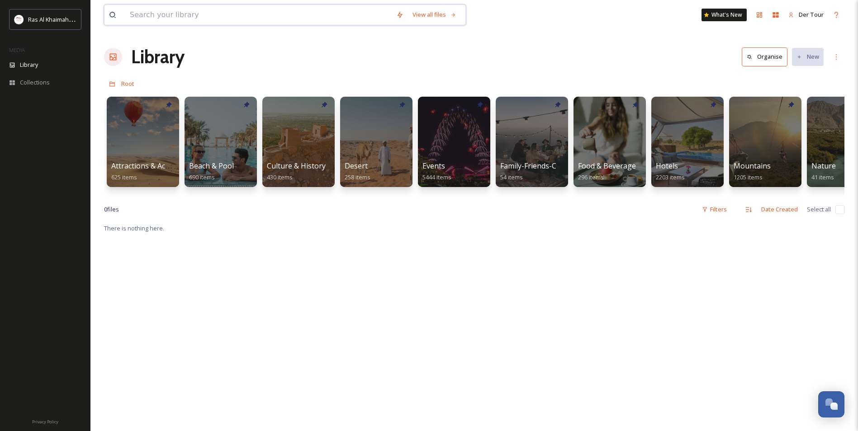
click at [275, 18] on input at bounding box center [258, 15] width 266 height 20
type input "AL RAMS BEACH"
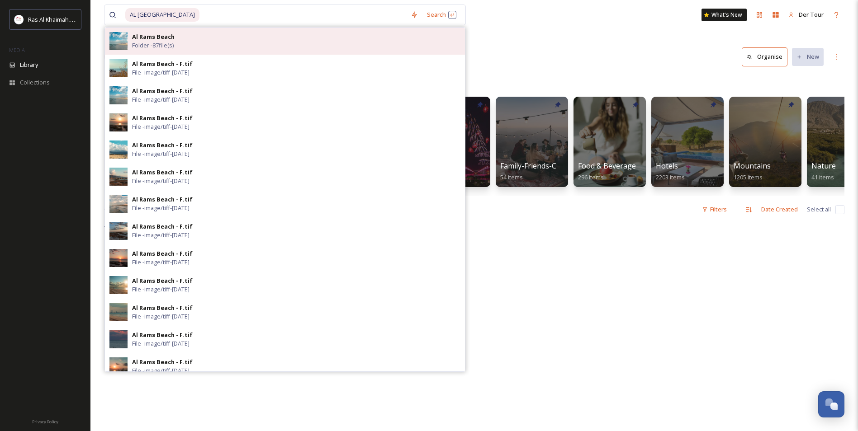
click at [247, 48] on div "Al Rams Beach Folder - 87 file(s)" at bounding box center [296, 41] width 328 height 17
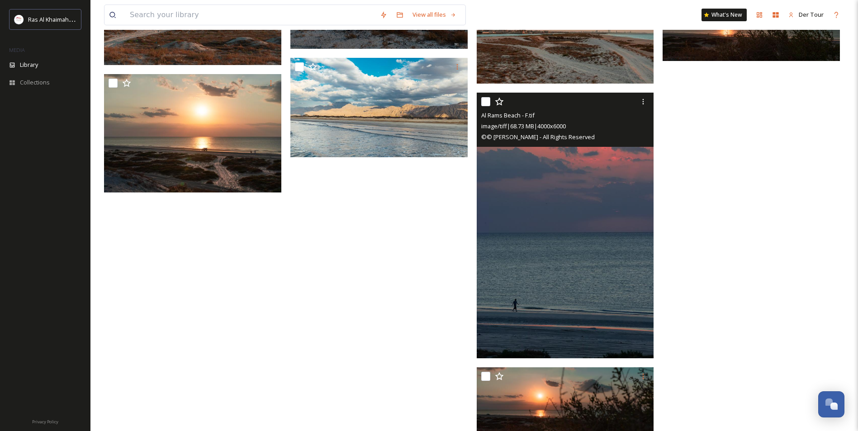
scroll to position [1381, 0]
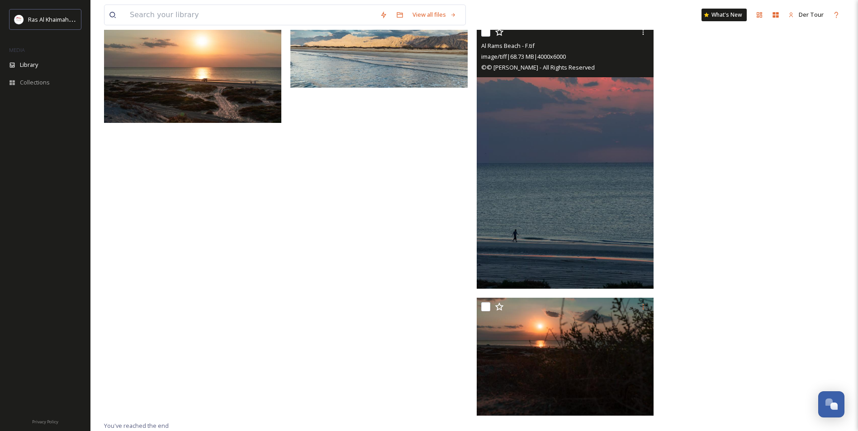
click at [562, 162] on img at bounding box center [565, 156] width 177 height 266
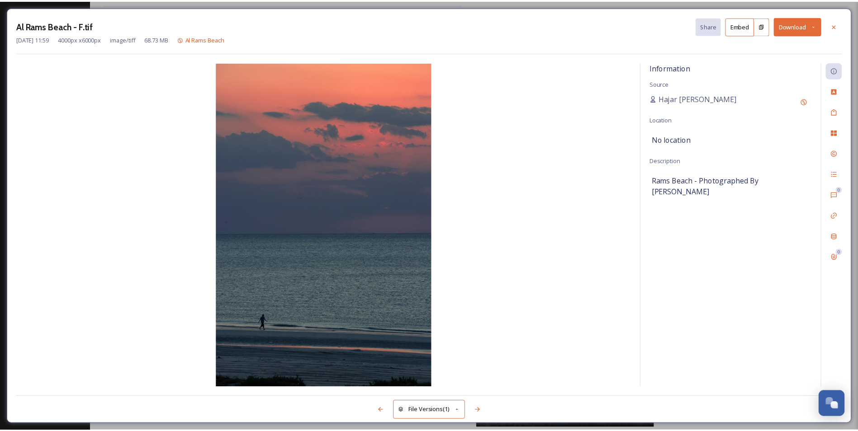
scroll to position [1119, 0]
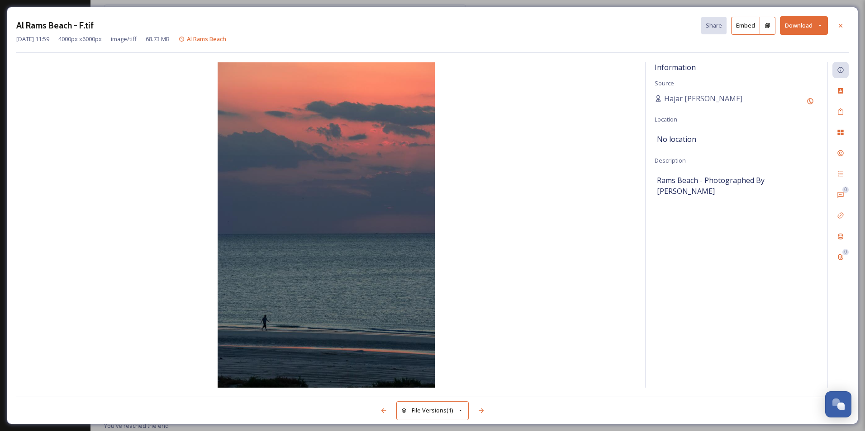
click at [817, 27] on icon at bounding box center [820, 26] width 6 height 6
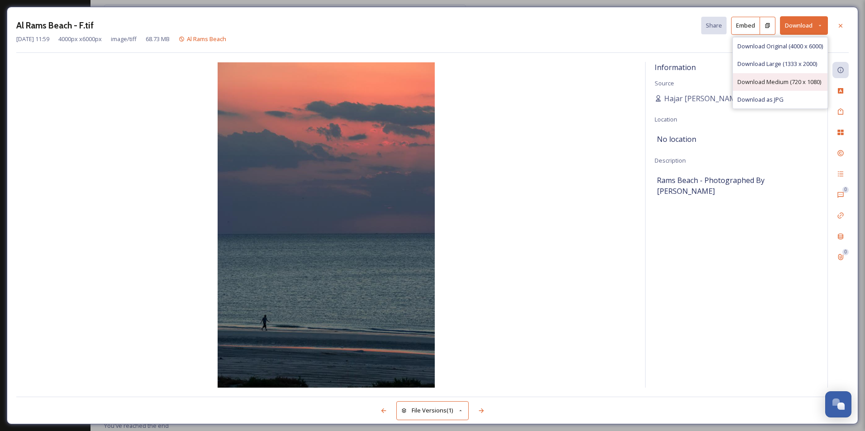
click at [799, 76] on div "Download Medium (720 x 1080)" at bounding box center [780, 82] width 95 height 18
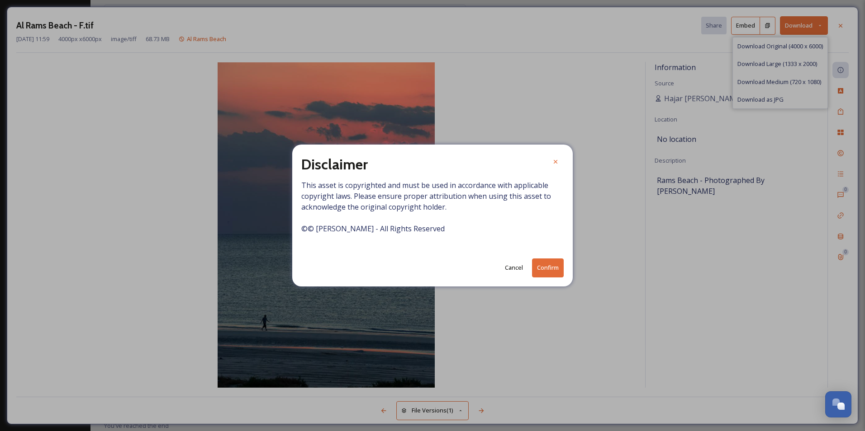
click at [545, 267] on button "Confirm" at bounding box center [548, 268] width 32 height 19
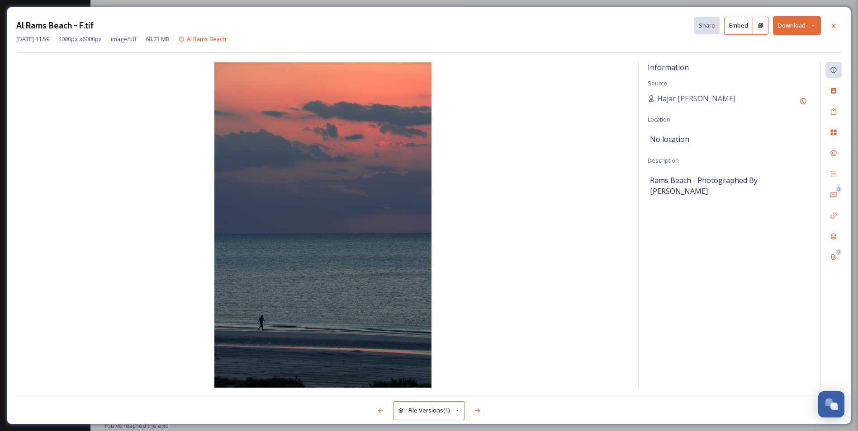
click at [812, 23] on icon at bounding box center [813, 26] width 6 height 6
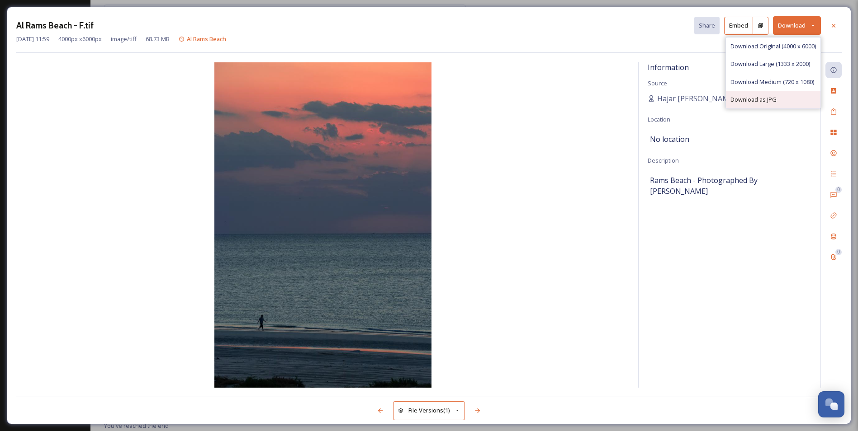
click at [748, 91] on div "Download as JPG" at bounding box center [773, 100] width 95 height 18
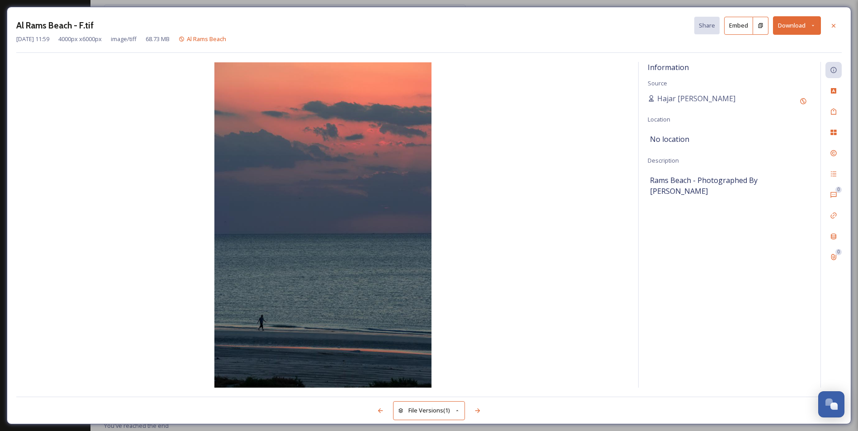
click at [809, 25] on button "Download" at bounding box center [797, 25] width 48 height 19
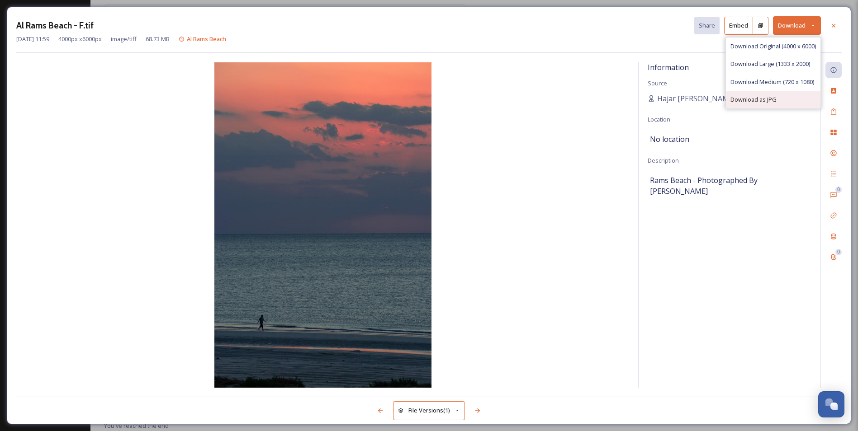
click at [774, 99] on div "Download as JPG" at bounding box center [773, 100] width 95 height 18
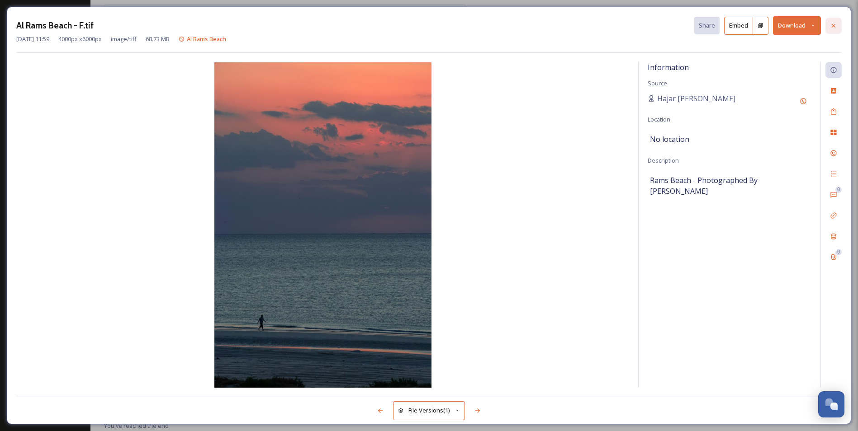
click at [836, 25] on icon at bounding box center [833, 25] width 7 height 7
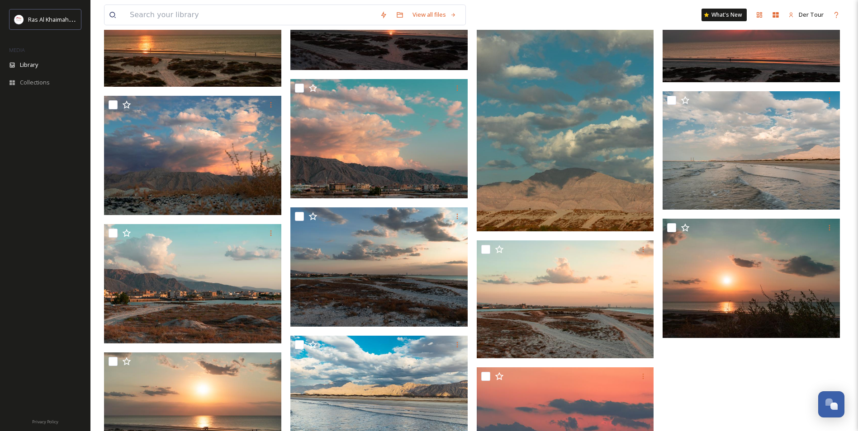
scroll to position [1028, 0]
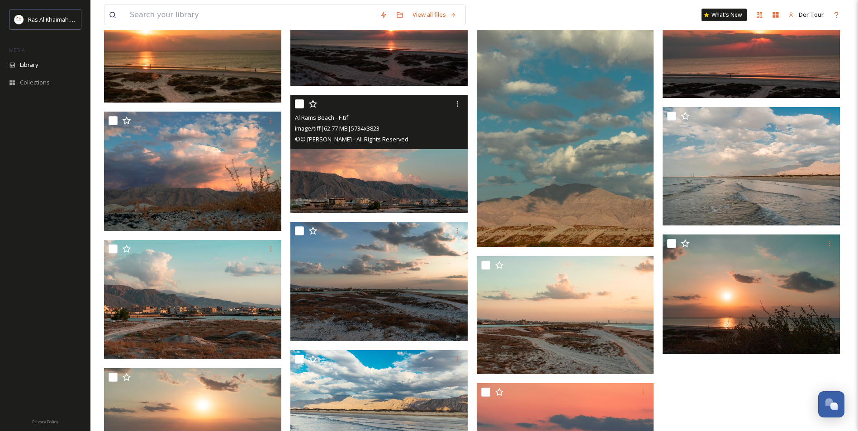
click at [438, 170] on img at bounding box center [378, 154] width 177 height 118
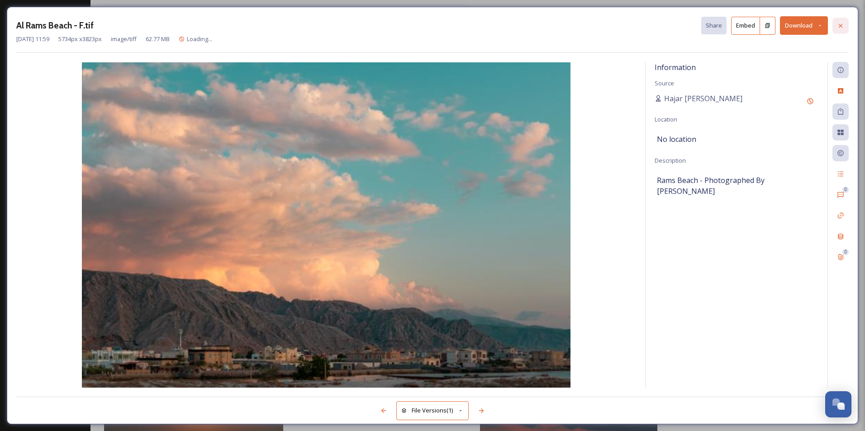
click at [837, 24] on icon at bounding box center [840, 25] width 7 height 7
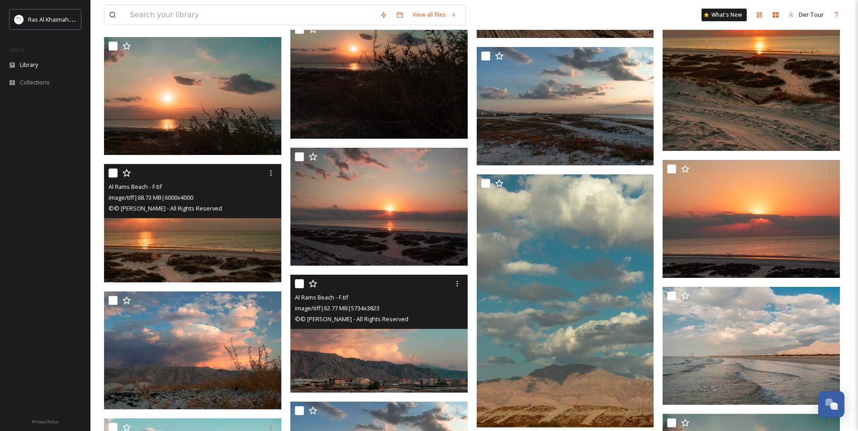
scroll to position [757, 0]
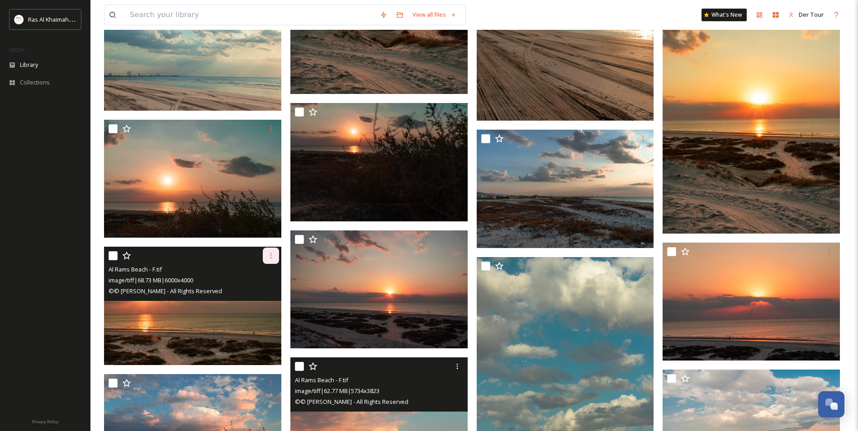
click at [269, 256] on icon at bounding box center [270, 255] width 7 height 7
click at [266, 286] on div "Download" at bounding box center [260, 293] width 37 height 18
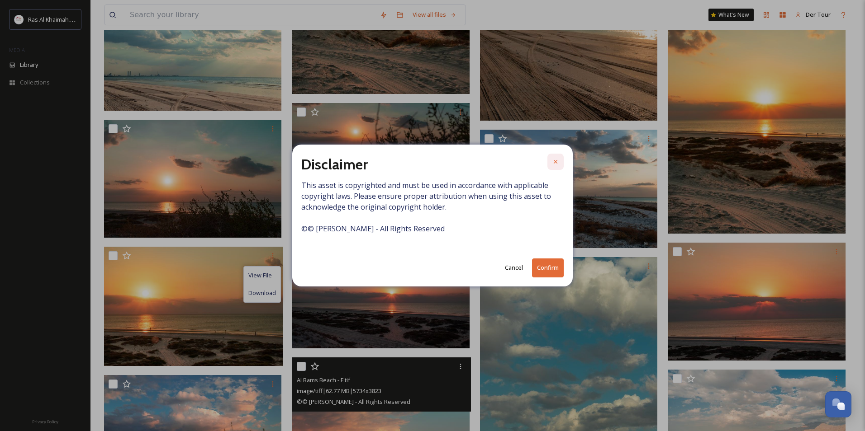
click at [559, 159] on div at bounding box center [555, 162] width 16 height 16
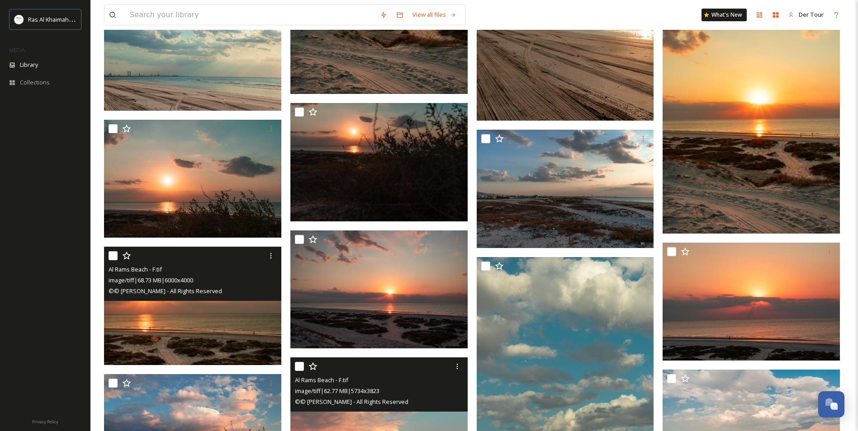
click at [170, 326] on img at bounding box center [192, 306] width 177 height 118
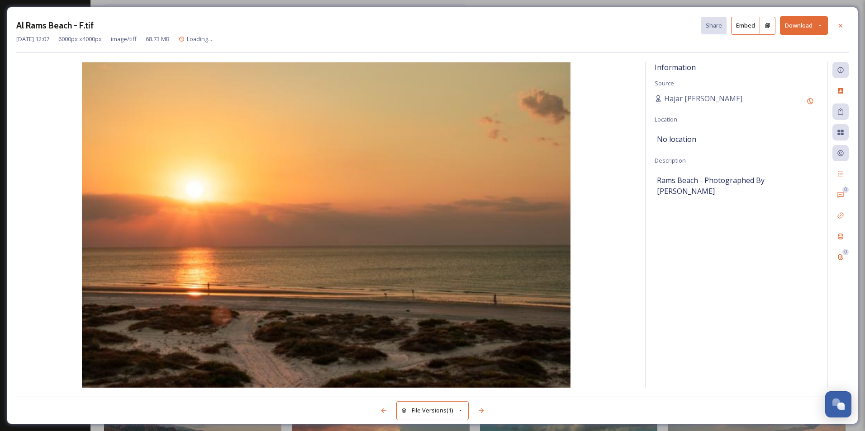
click at [823, 25] on button "Download" at bounding box center [804, 25] width 48 height 19
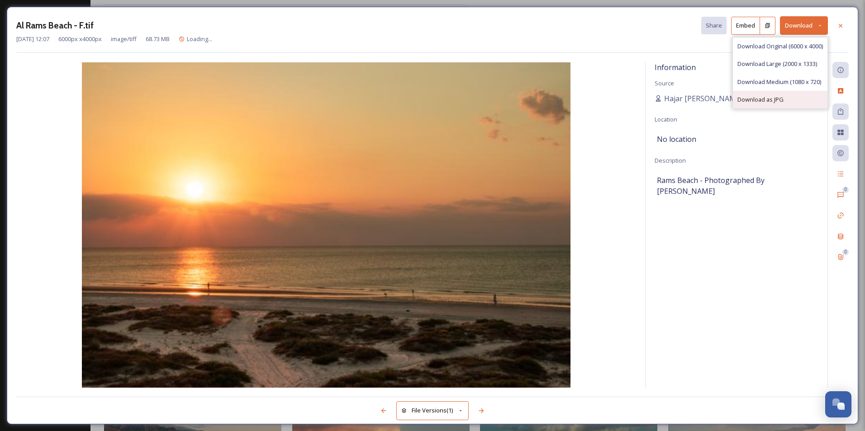
click at [779, 97] on span "Download as JPG" at bounding box center [760, 99] width 46 height 9
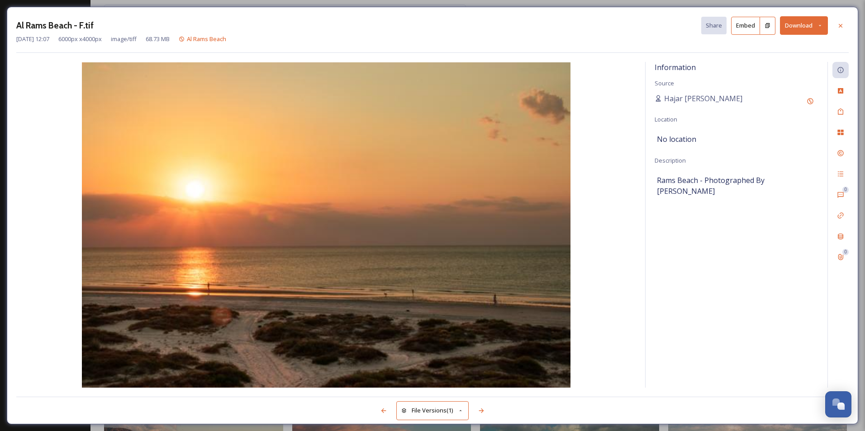
click at [151, 4] on div "Al Rams Beach - F.tif Share Embed Download Dec 16 2019 12:07 6000 px x 4000 px …" at bounding box center [432, 215] width 865 height 431
click at [842, 22] on icon at bounding box center [840, 25] width 7 height 7
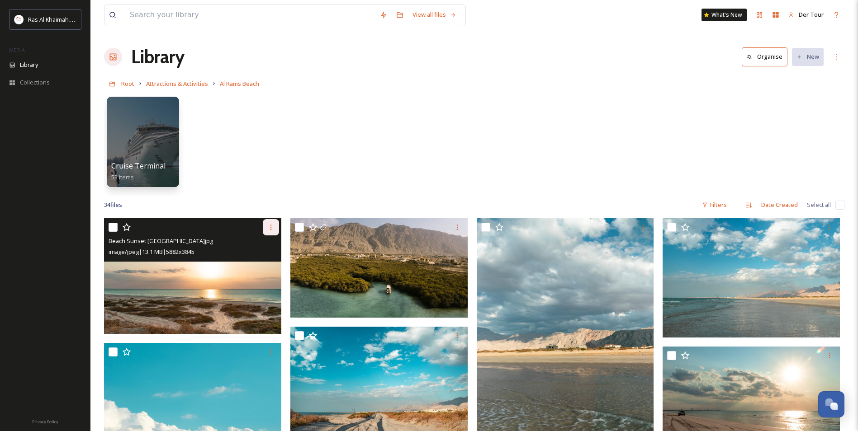
click at [268, 227] on icon at bounding box center [270, 227] width 7 height 7
click at [267, 265] on span "Download" at bounding box center [260, 264] width 28 height 9
